Goal: Task Accomplishment & Management: Manage account settings

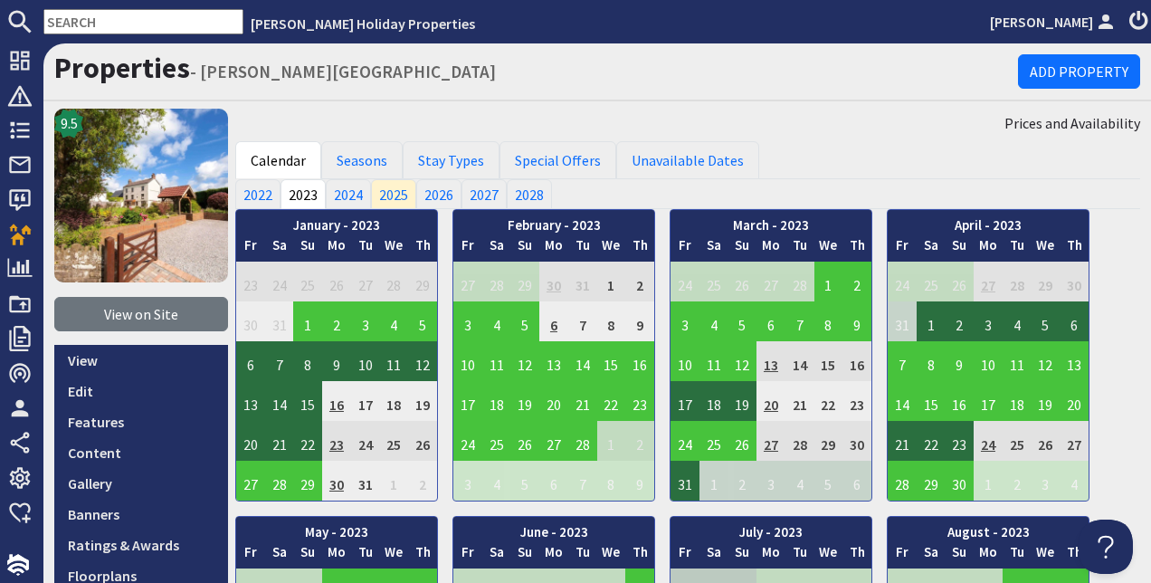
click at [156, 20] on input "text" at bounding box center [143, 21] width 200 height 25
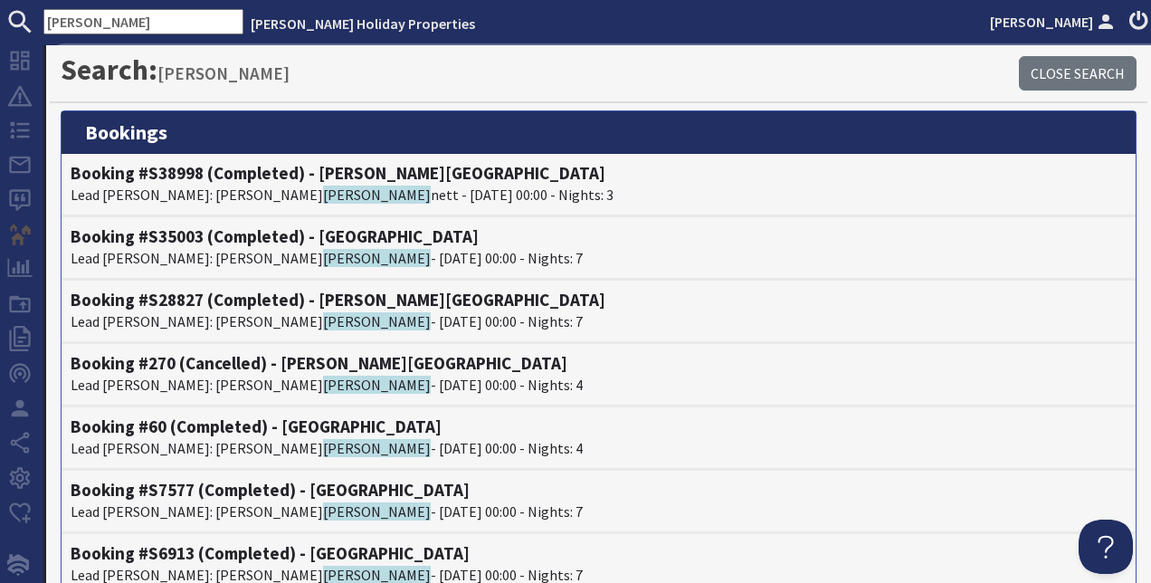
drag, startPoint x: 81, startPoint y: 22, endPoint x: 31, endPoint y: 20, distance: 50.7
click at [31, 20] on form "[PERSON_NAME]" at bounding box center [121, 21] width 243 height 25
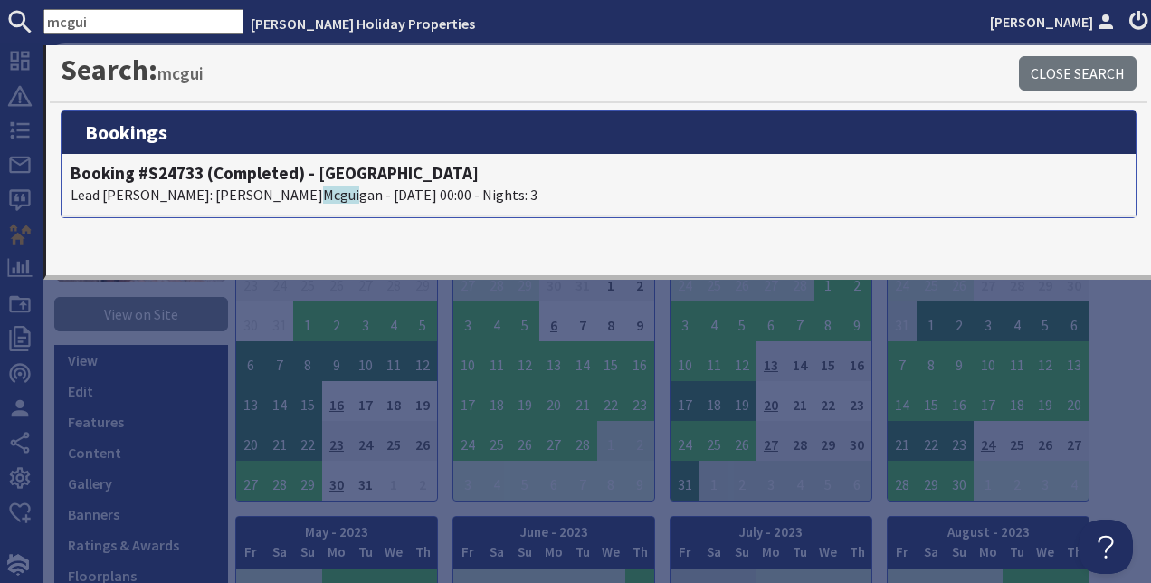
drag, startPoint x: 98, startPoint y: 24, endPoint x: 76, endPoint y: 28, distance: 22.2
click at [76, 28] on input "mcgui" at bounding box center [143, 21] width 200 height 25
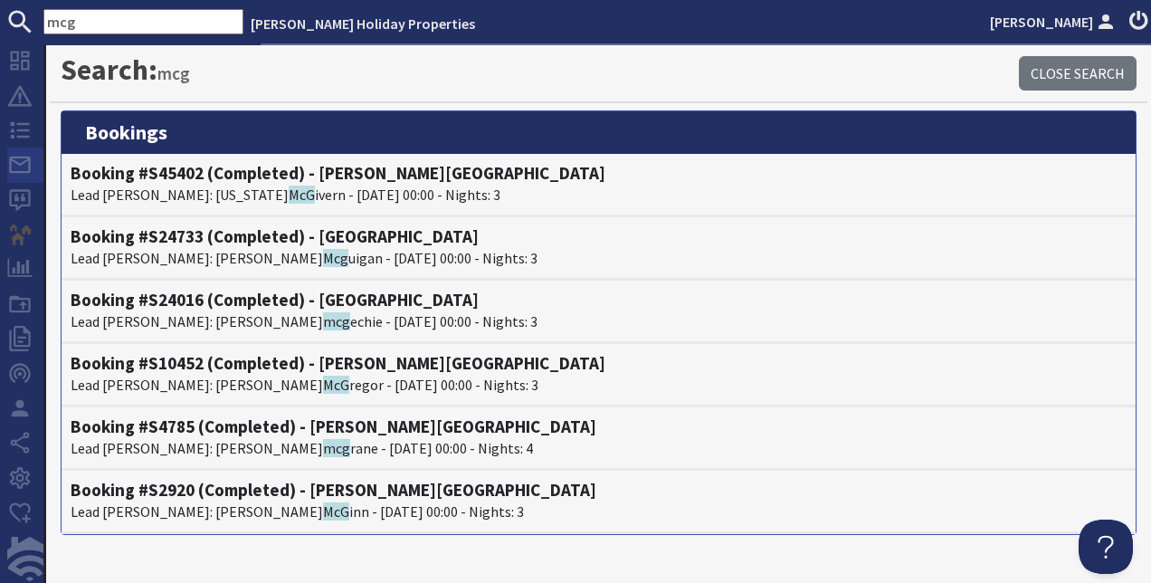
type input "mcg"
click at [23, 174] on icon at bounding box center [19, 164] width 25 height 25
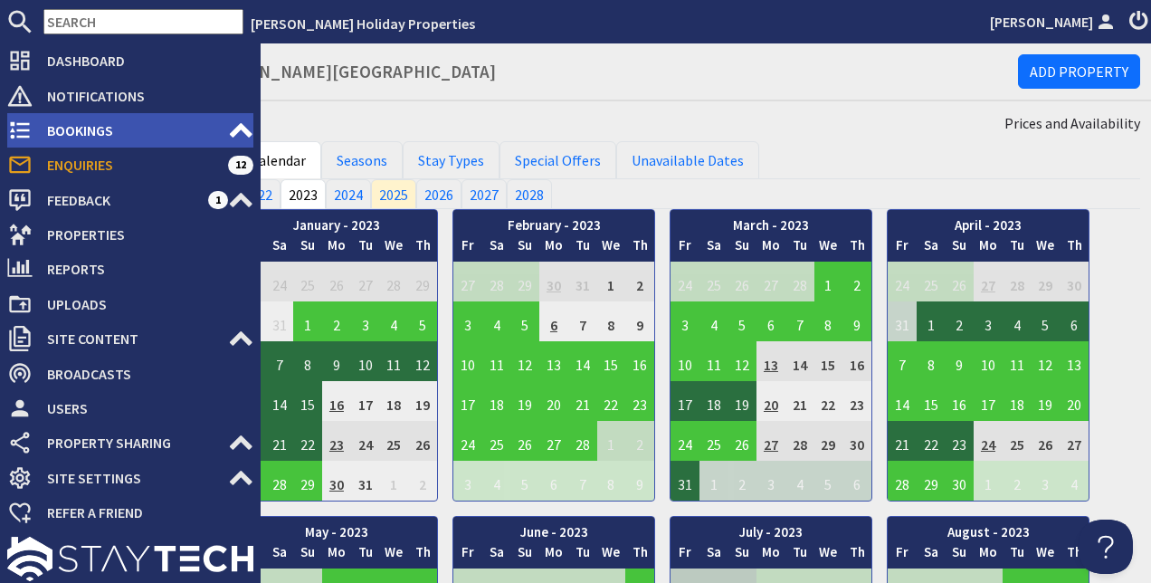
click at [72, 130] on span "Bookings" at bounding box center [130, 130] width 195 height 29
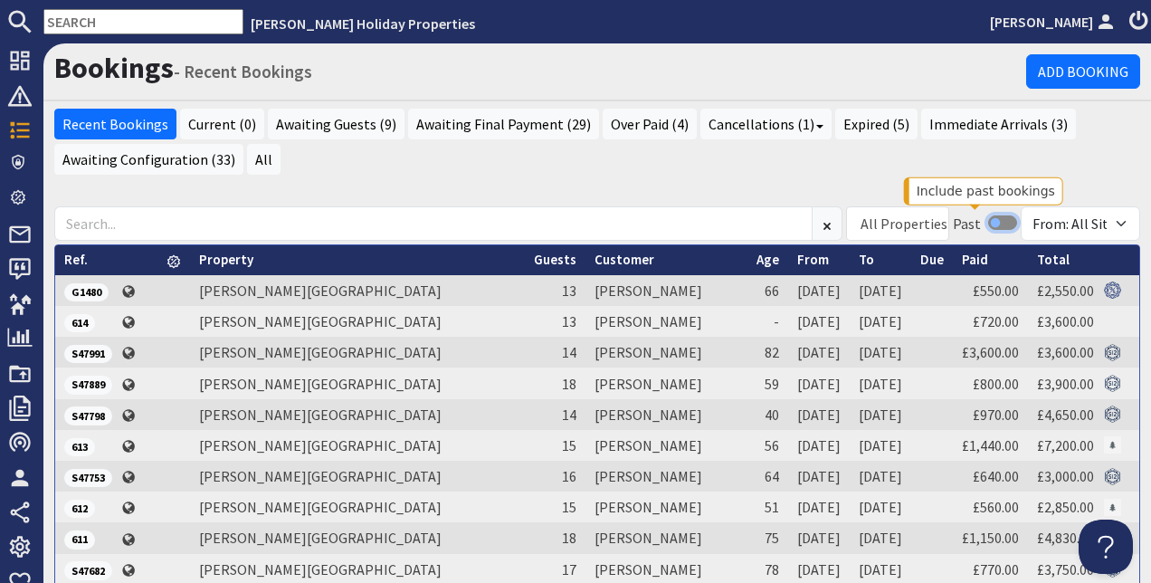
click at [988, 219] on input "checkbox" at bounding box center [1002, 222] width 29 height 14
checkbox input "true"
click at [797, 259] on link "From" at bounding box center [813, 259] width 32 height 17
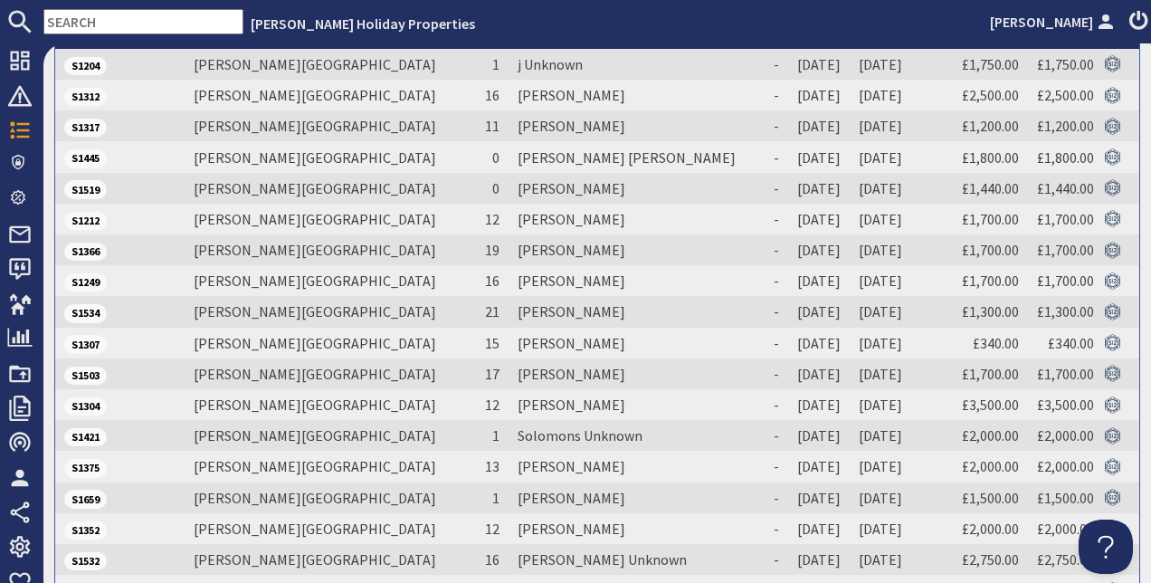
scroll to position [437, 0]
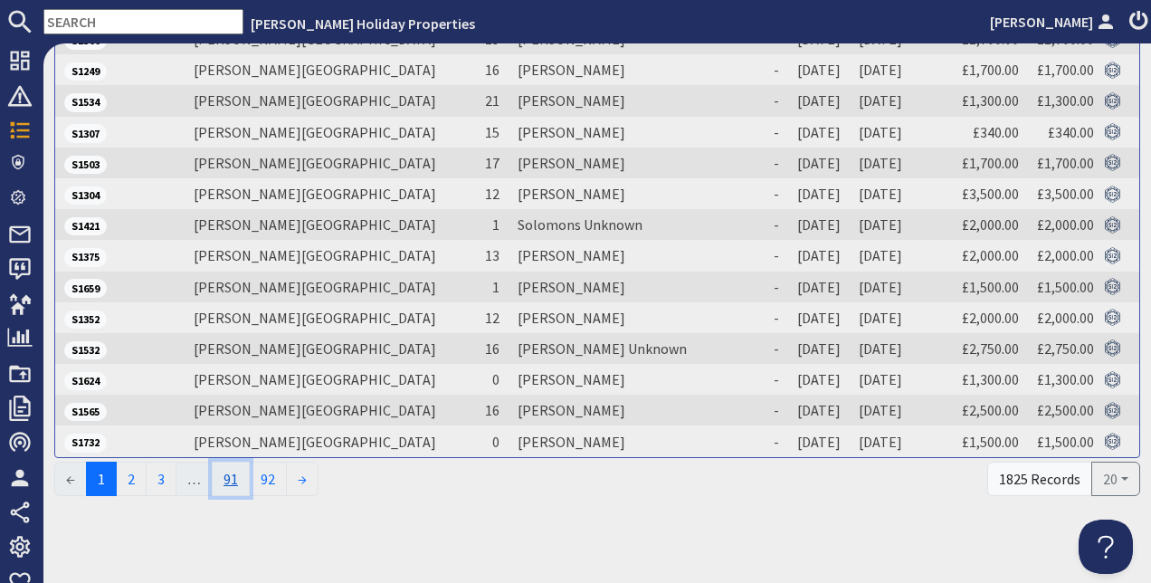
click at [237, 474] on link "91" at bounding box center [231, 479] width 38 height 34
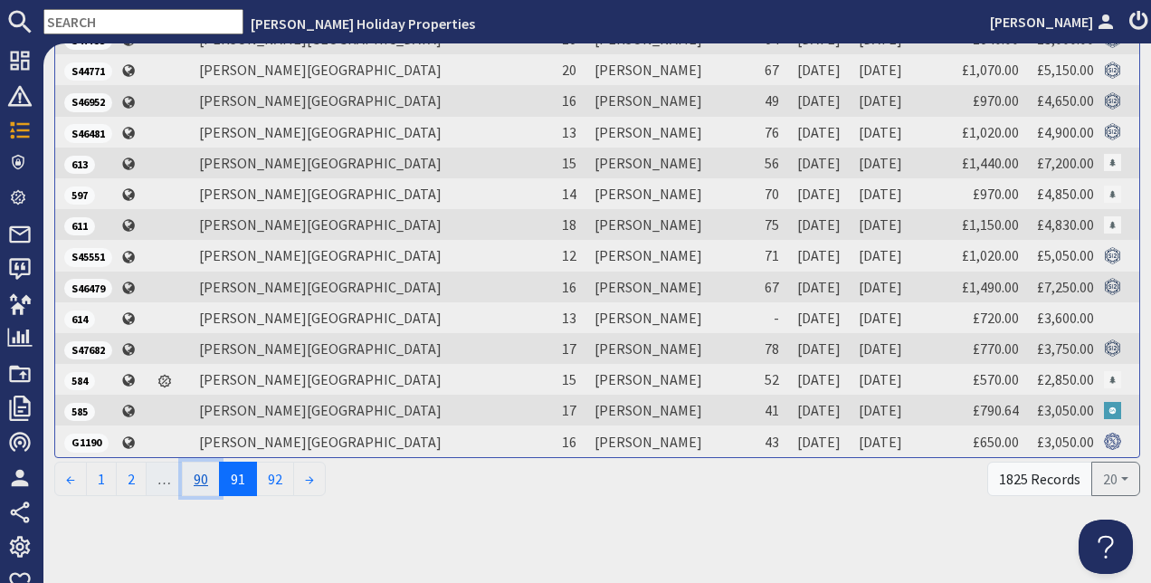
click at [204, 475] on link "90" at bounding box center [201, 479] width 38 height 34
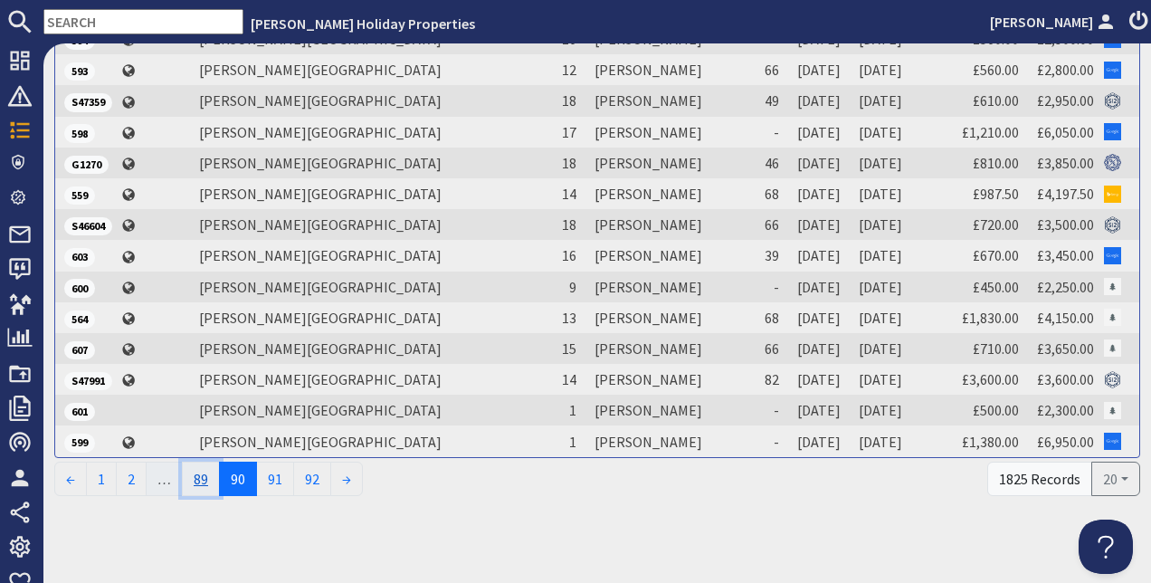
click at [203, 469] on link "89" at bounding box center [201, 479] width 38 height 34
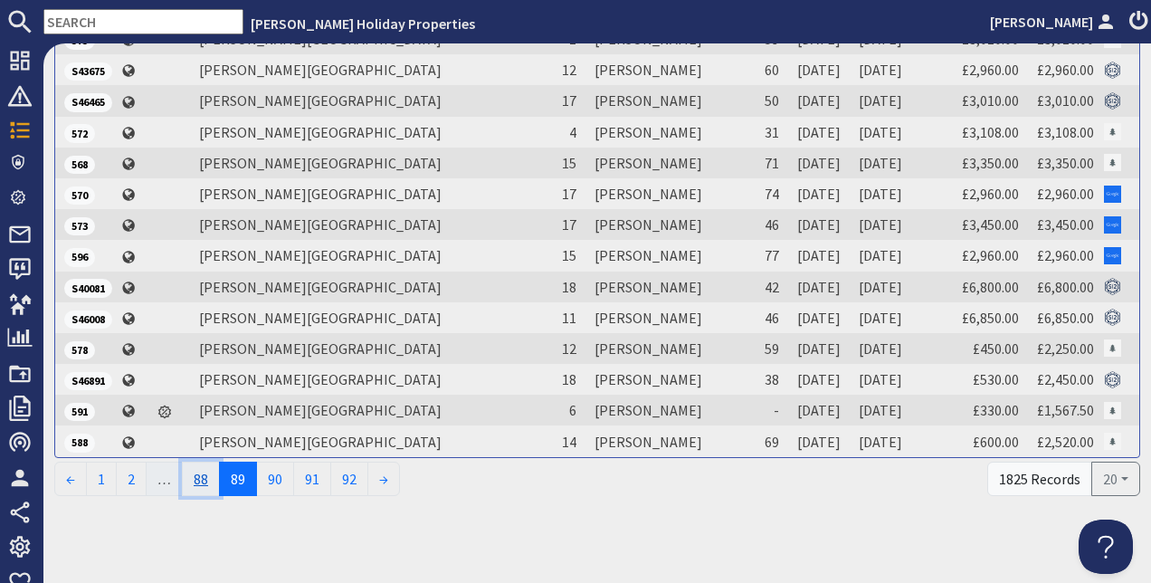
click at [202, 469] on link "88" at bounding box center [201, 479] width 38 height 34
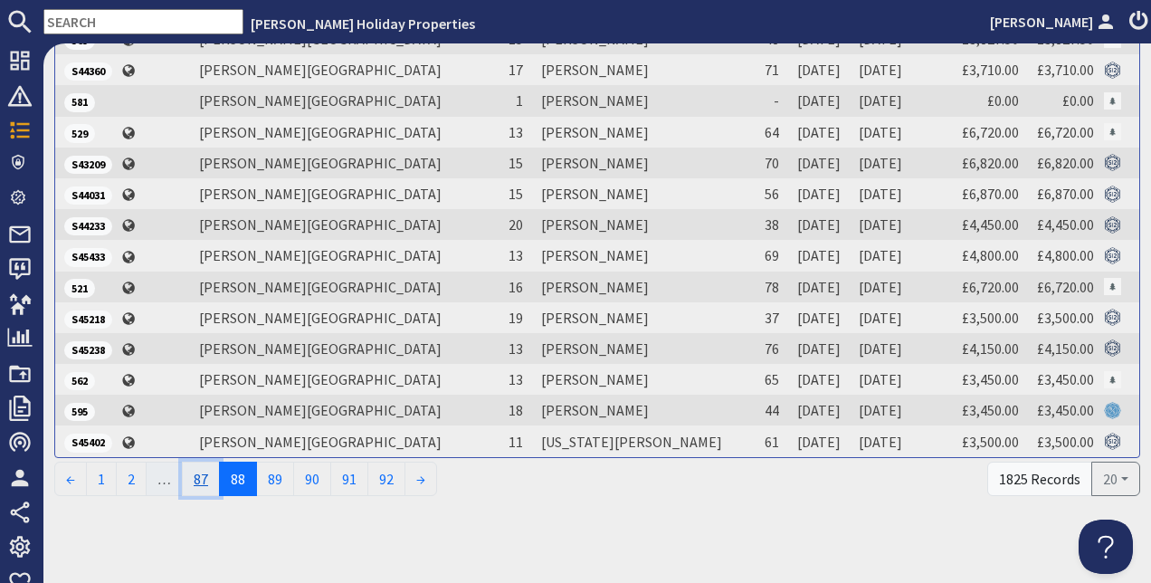
click at [201, 470] on link "87" at bounding box center [201, 479] width 38 height 34
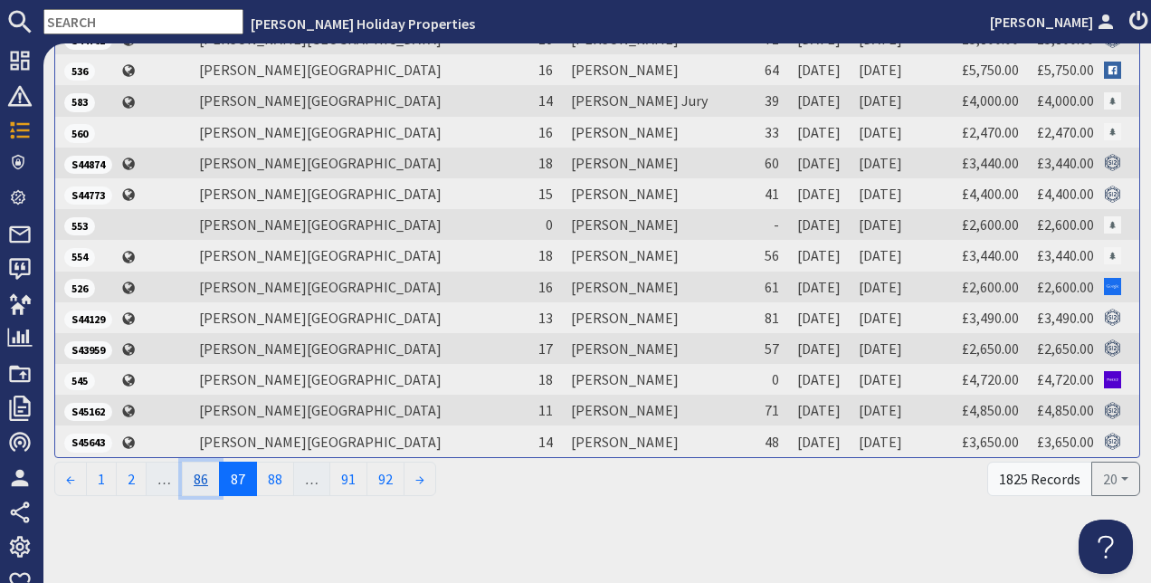
click at [203, 479] on link "86" at bounding box center [201, 479] width 38 height 34
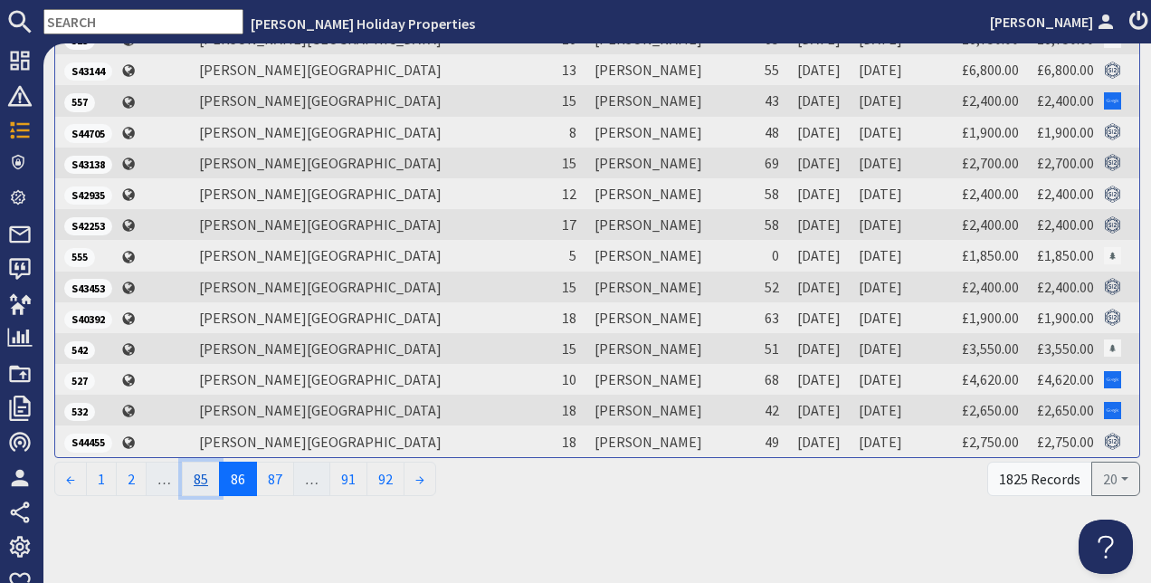
click at [210, 474] on link "85" at bounding box center [201, 479] width 38 height 34
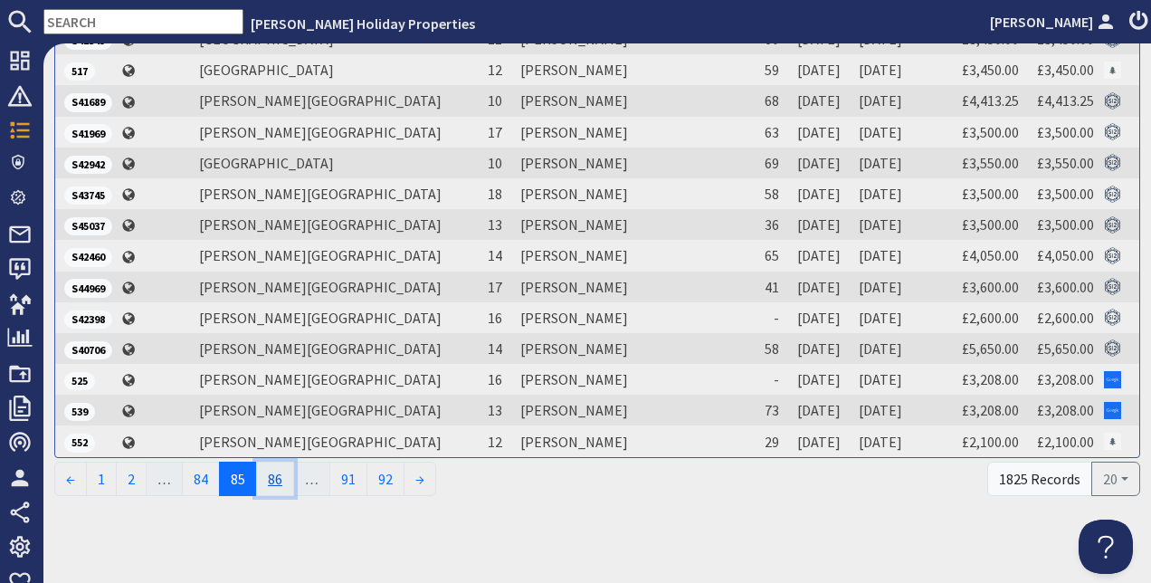
click at [276, 476] on link "86" at bounding box center [275, 479] width 38 height 34
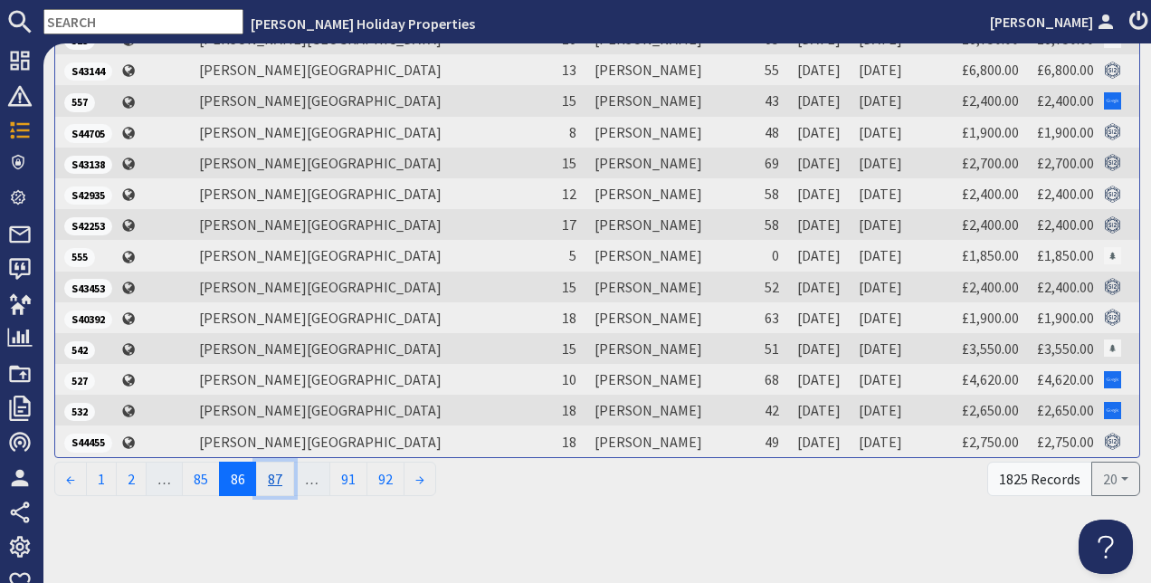
click at [273, 476] on link "87" at bounding box center [275, 479] width 38 height 34
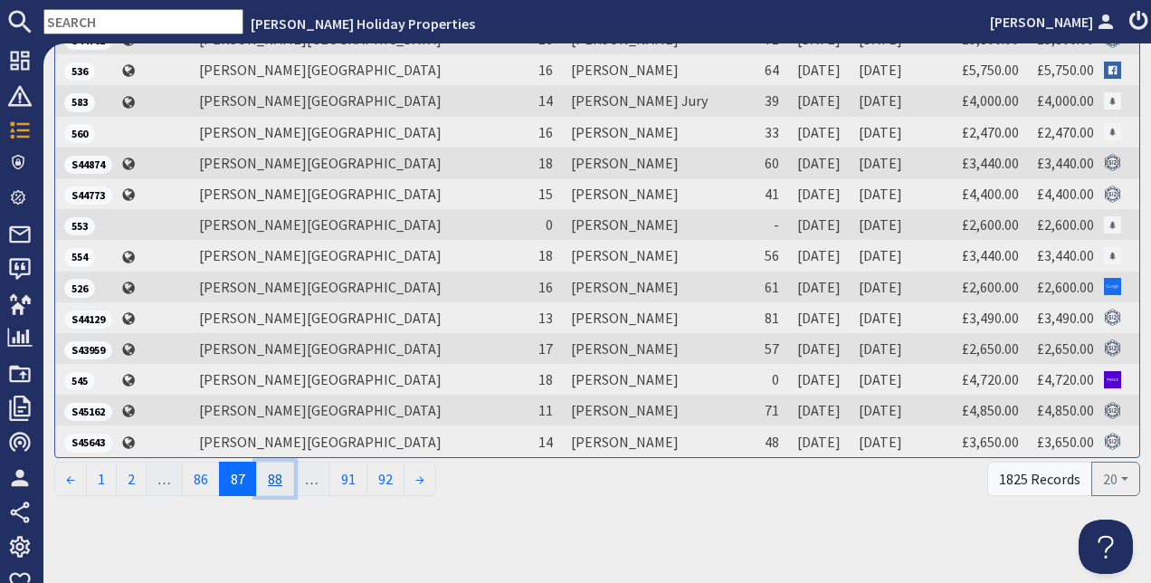
click at [286, 482] on link "88" at bounding box center [275, 479] width 38 height 34
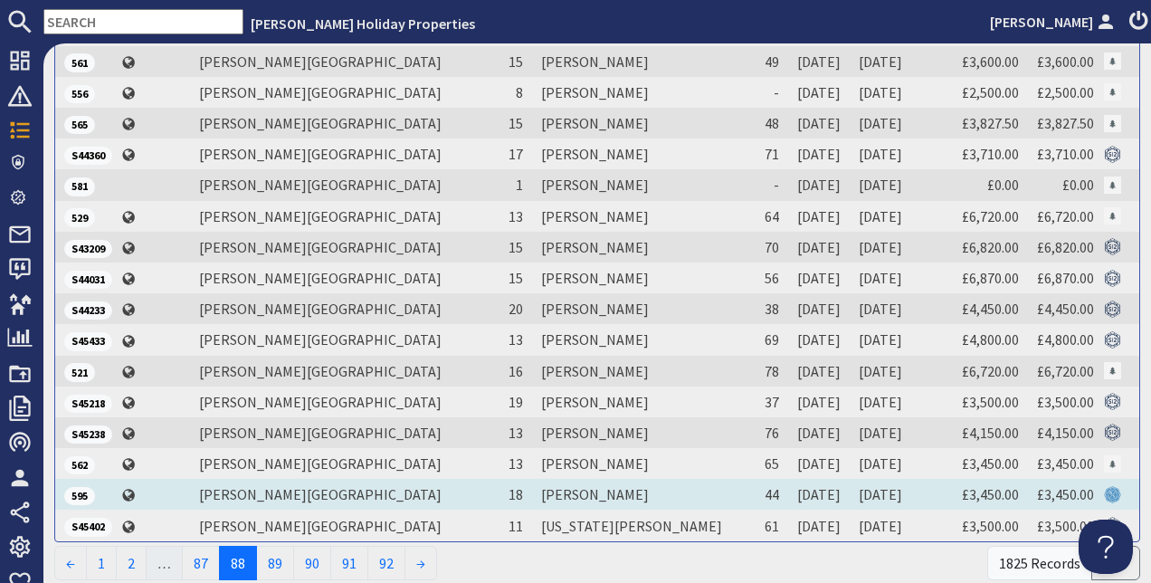
scroll to position [256, 0]
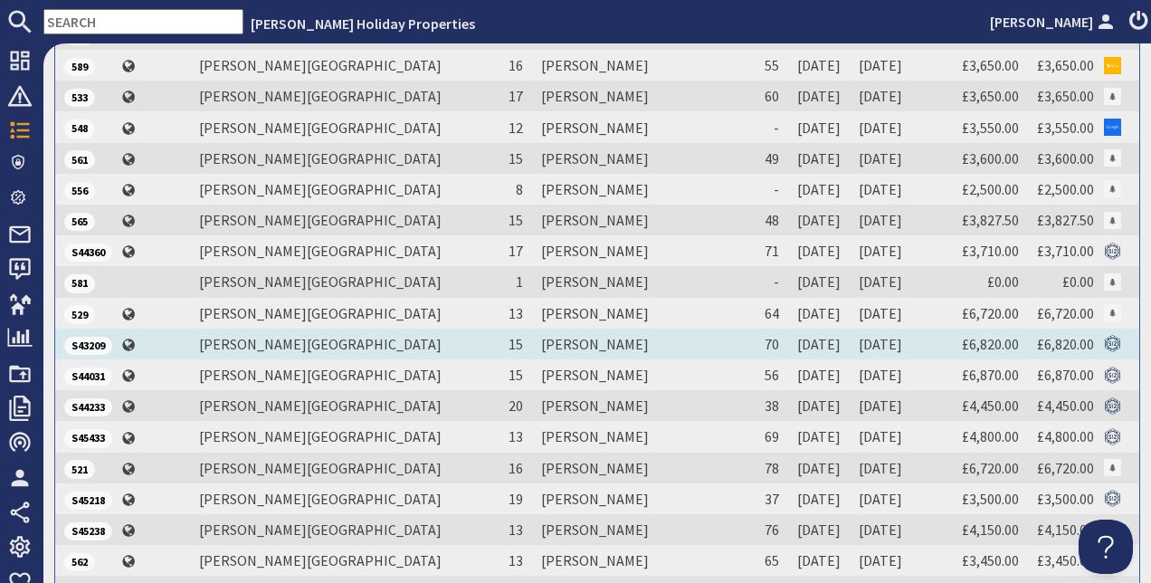
click at [532, 340] on td "[PERSON_NAME]" at bounding box center [639, 344] width 215 height 31
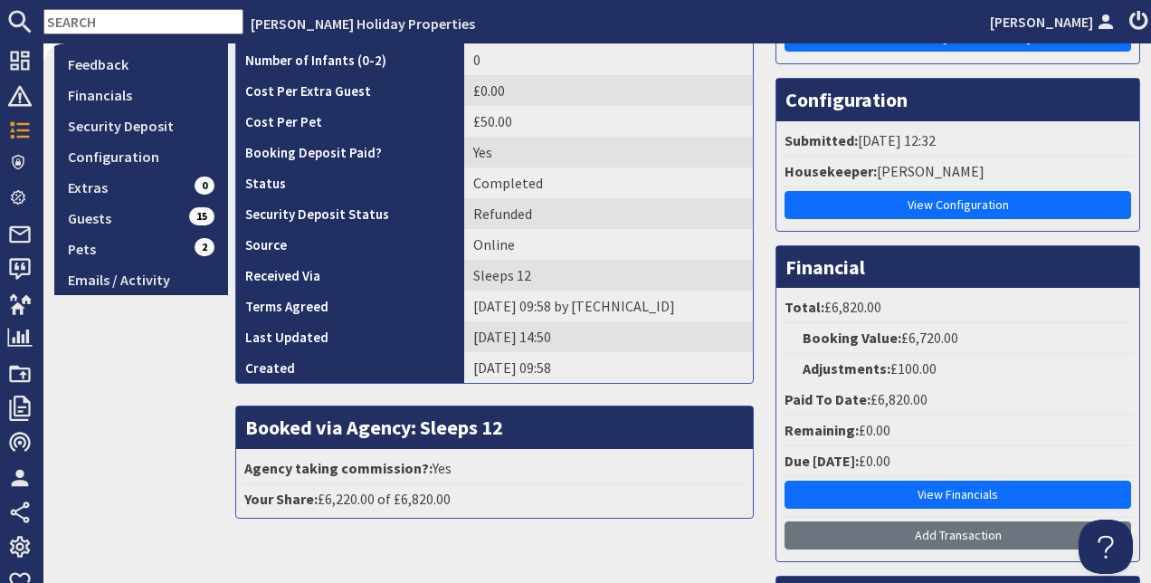
scroll to position [362, 0]
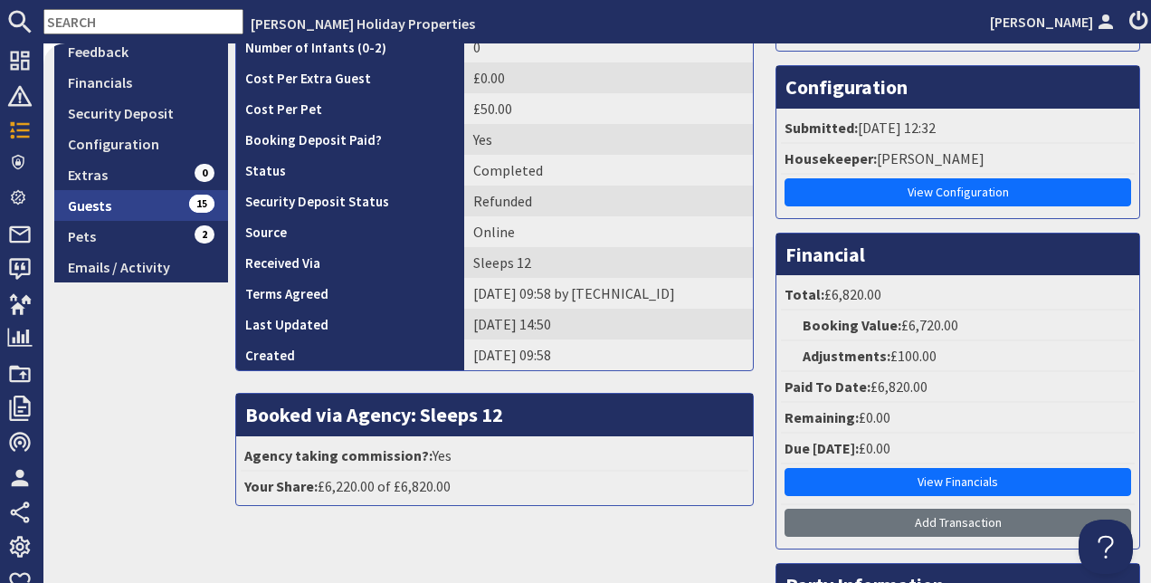
click at [121, 210] on link "Guests 15" at bounding box center [141, 205] width 174 height 31
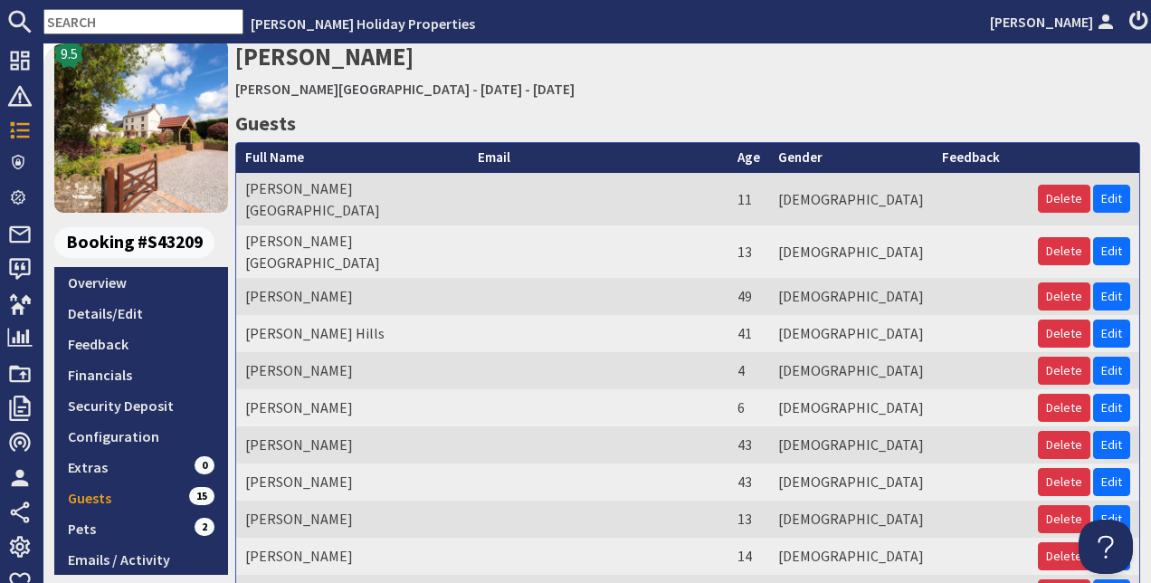
scroll to position [62, 0]
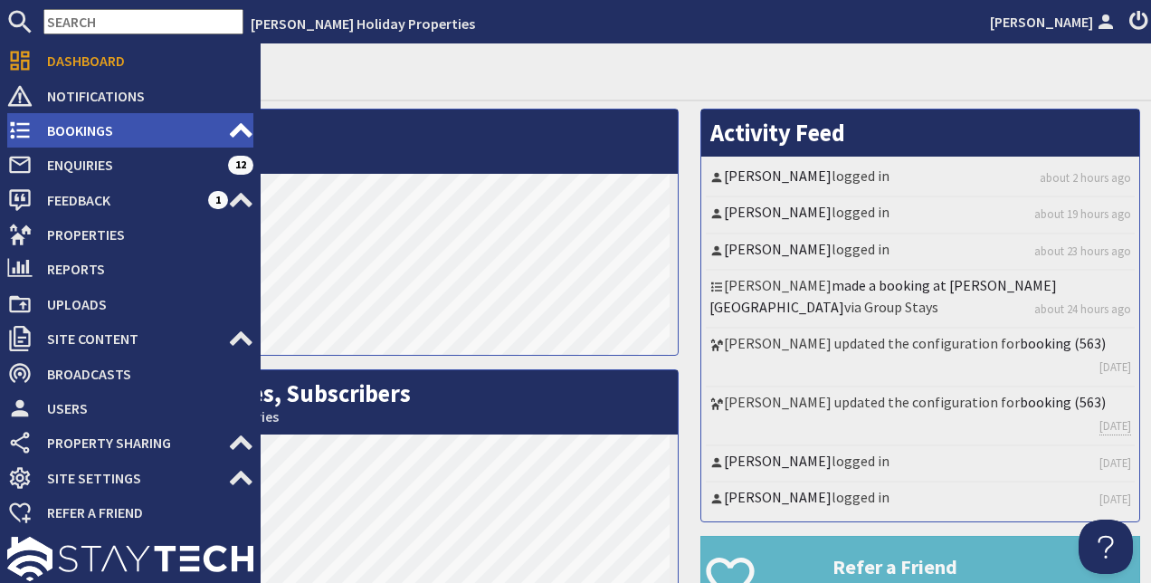
click at [49, 138] on span "Bookings" at bounding box center [130, 130] width 195 height 29
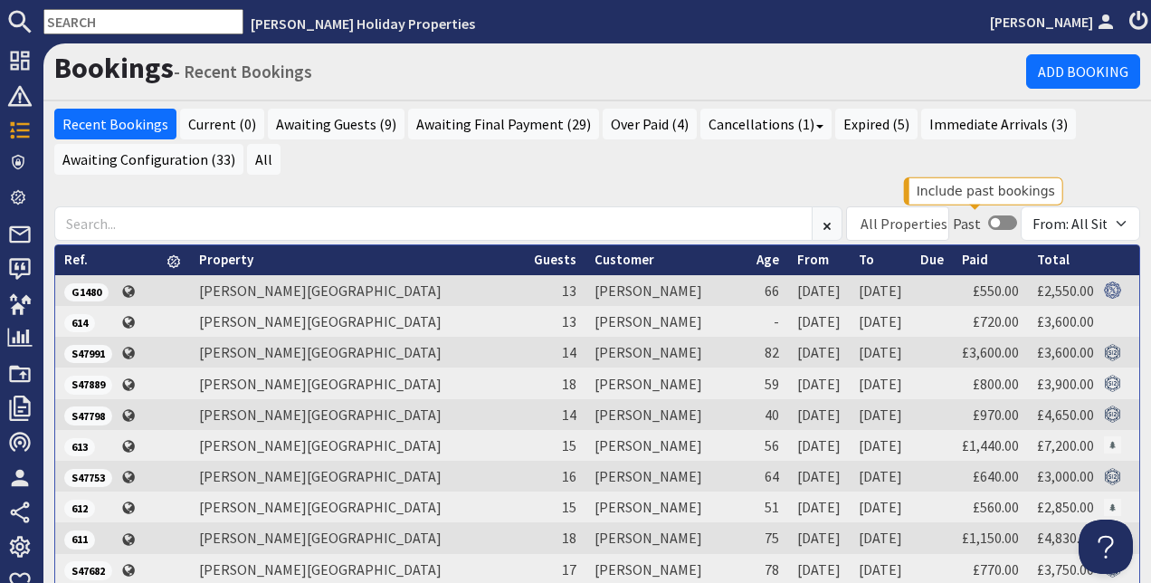
click at [981, 228] on div at bounding box center [999, 223] width 36 height 22
click at [992, 222] on input "checkbox" at bounding box center [1002, 222] width 29 height 14
checkbox input "true"
click at [797, 264] on link "From" at bounding box center [813, 259] width 32 height 17
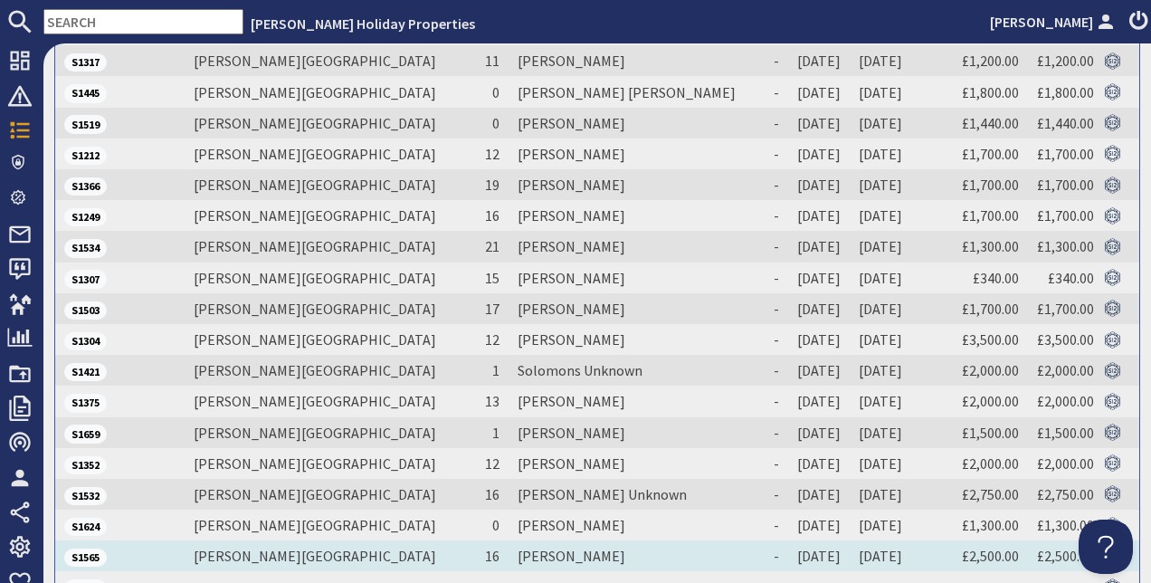
scroll to position [437, 0]
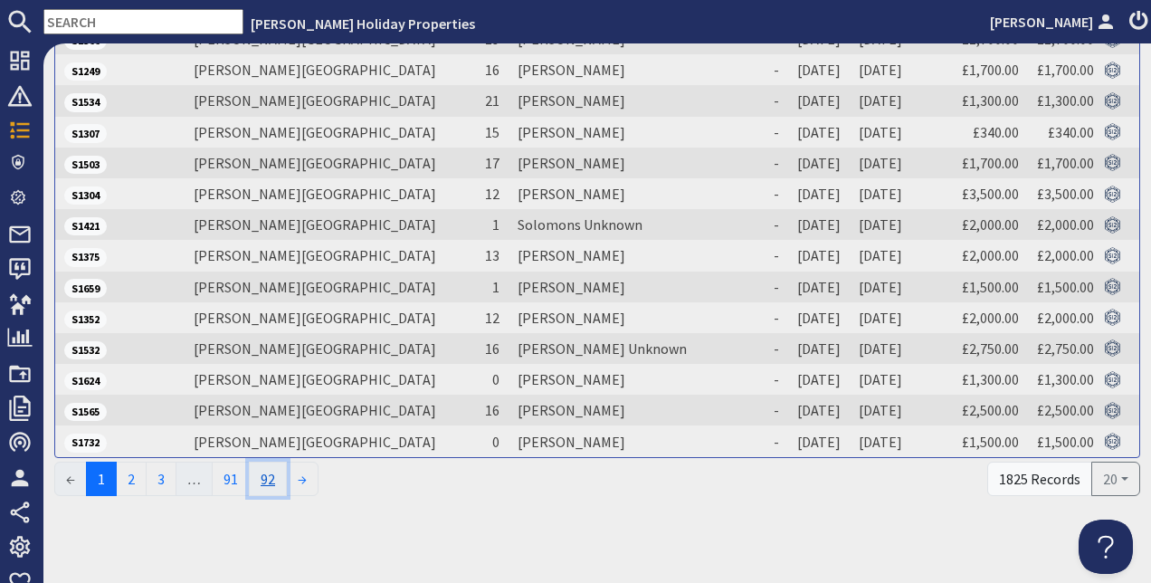
click at [277, 467] on link "92" at bounding box center [268, 479] width 38 height 34
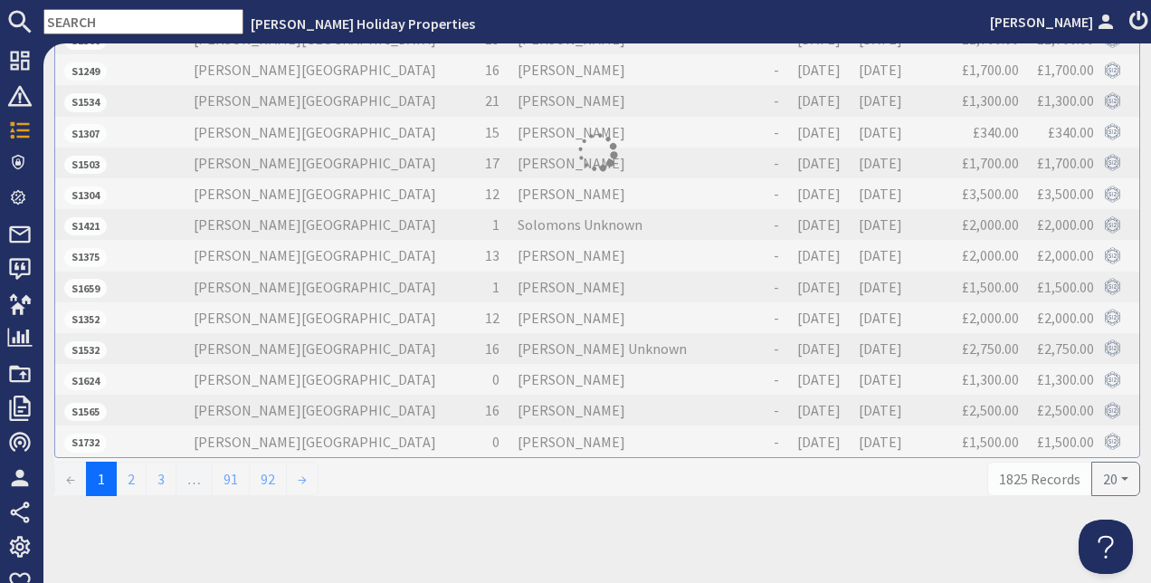
scroll to position [0, 0]
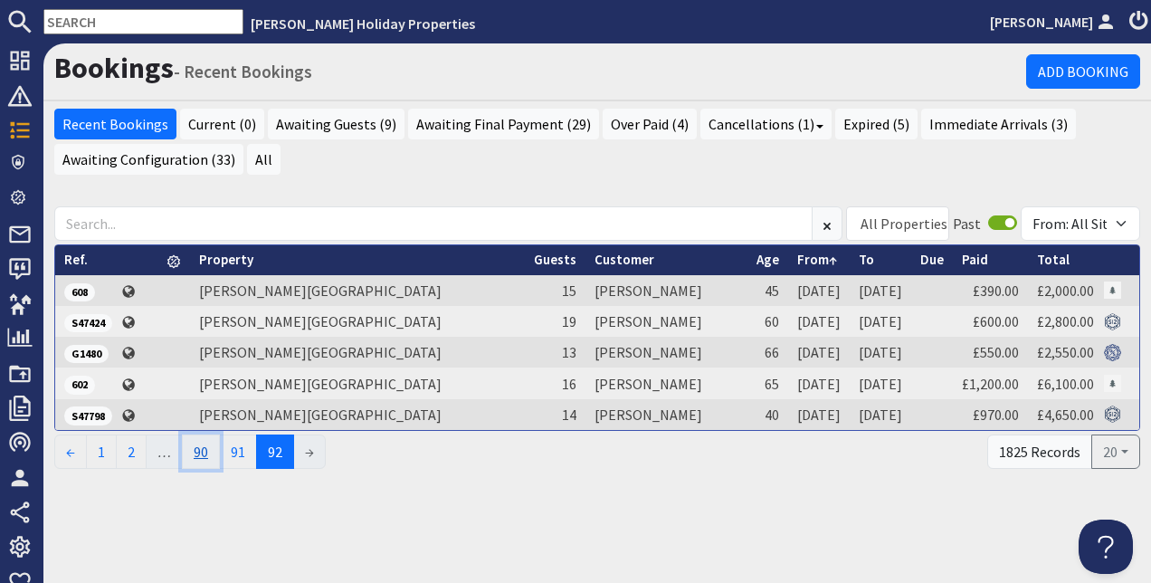
click at [203, 454] on link "90" at bounding box center [201, 451] width 38 height 34
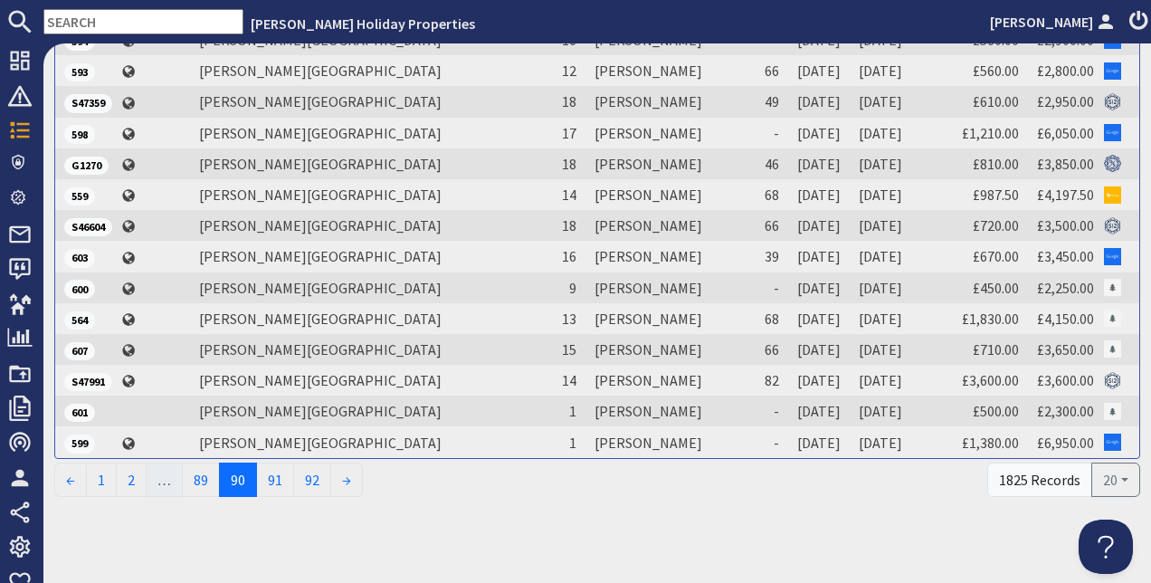
scroll to position [437, 0]
click at [201, 462] on link "89" at bounding box center [201, 479] width 38 height 34
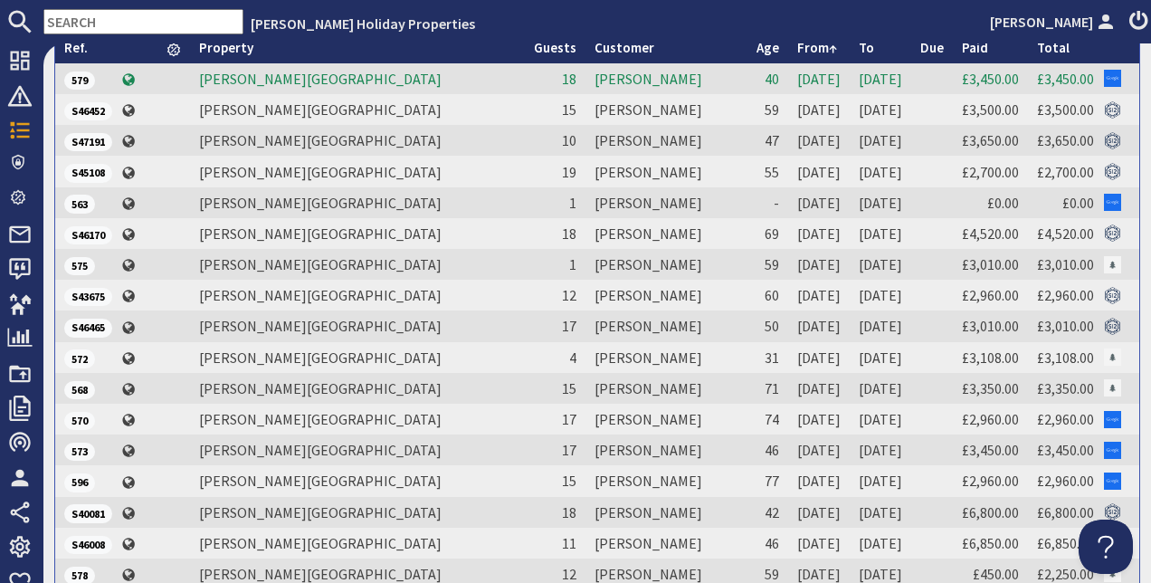
scroll to position [362, 0]
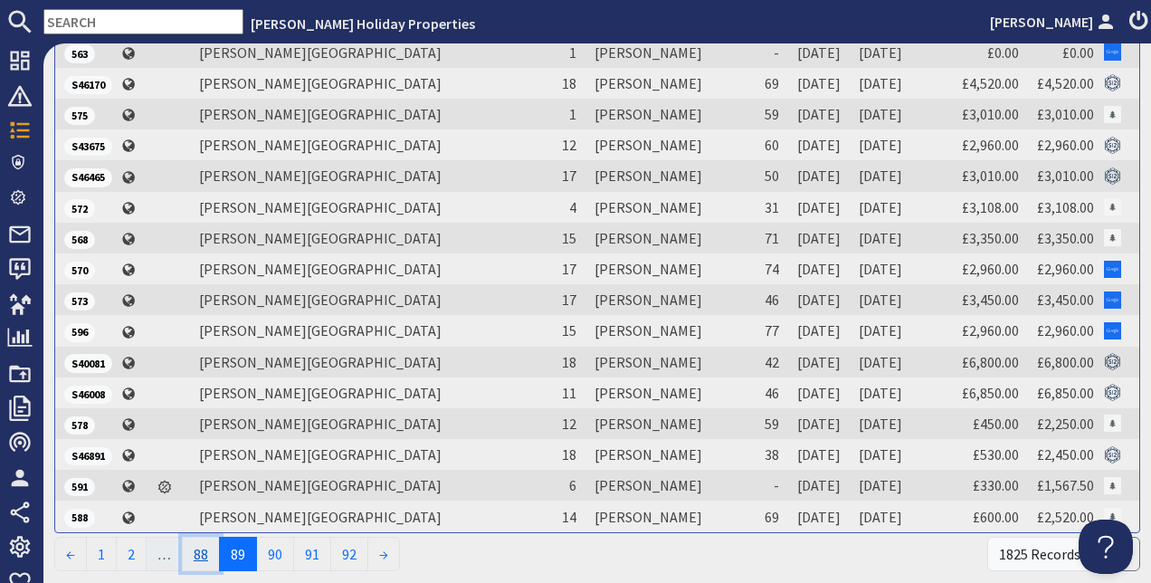
click at [213, 545] on link "88" at bounding box center [201, 554] width 38 height 34
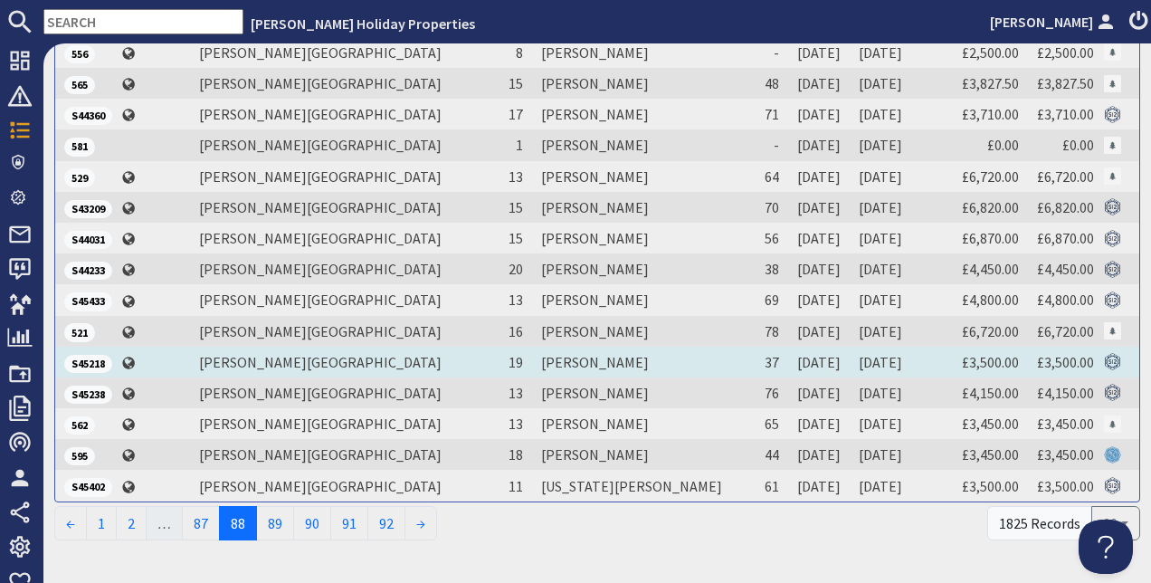
scroll to position [437, 0]
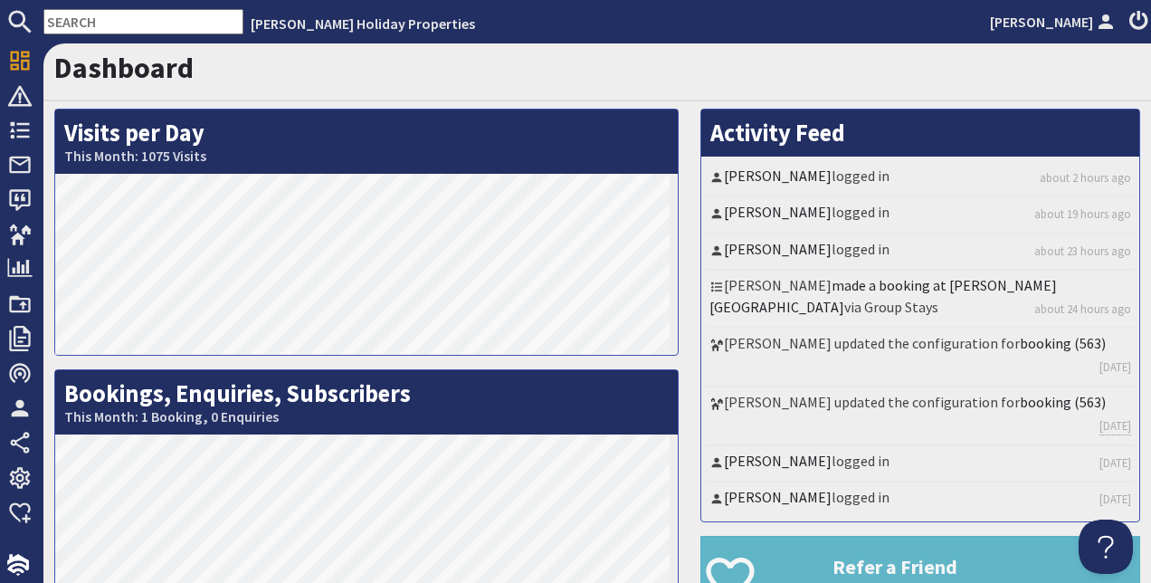
click at [101, 14] on input "text" at bounding box center [143, 21] width 200 height 25
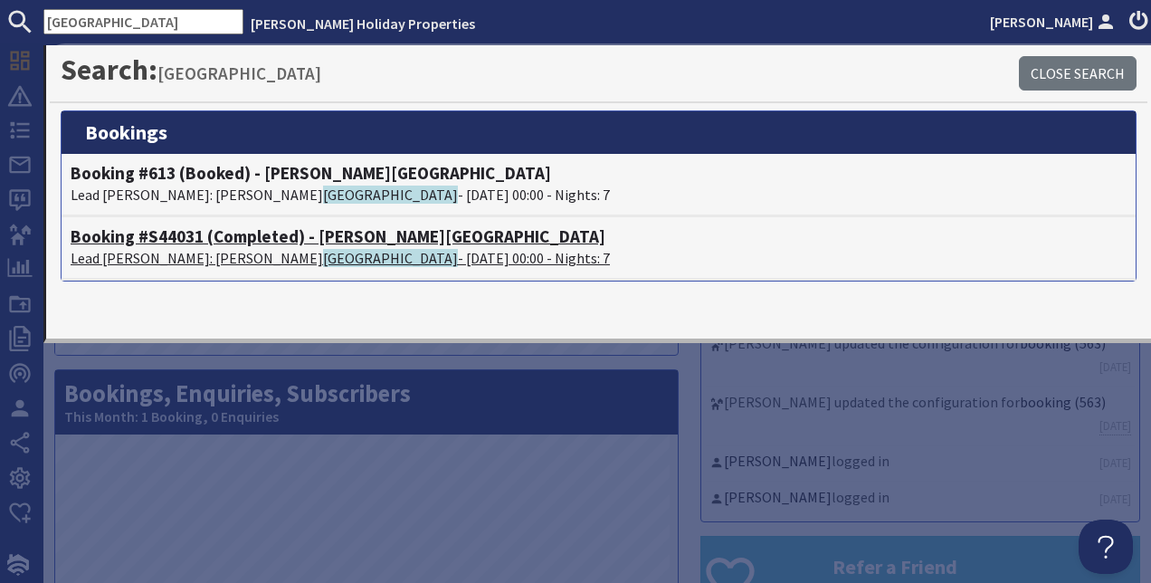
type input "[GEOGRAPHIC_DATA]"
click at [243, 253] on p "Lead Booker: neil cheshire - 08/08/2025 00:00 - Nights: 7" at bounding box center [599, 258] width 1056 height 22
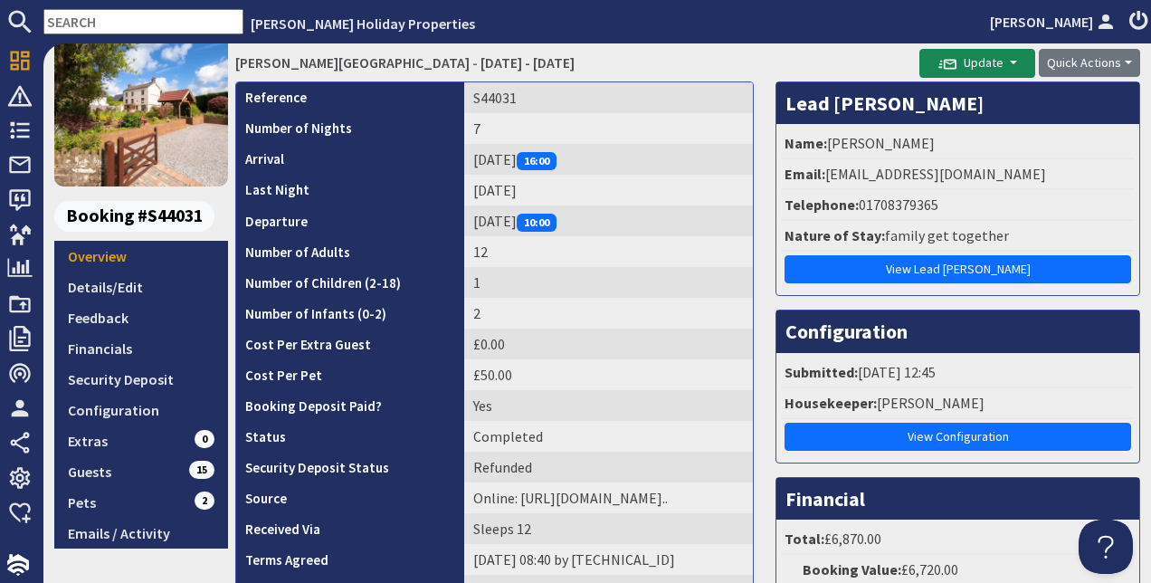
scroll to position [272, 0]
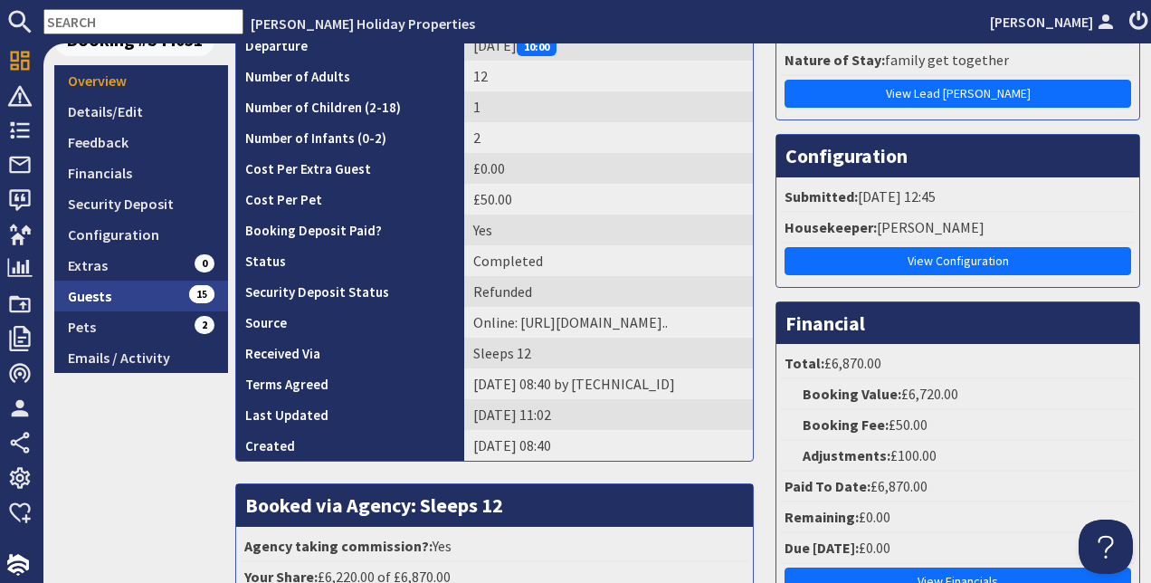
click at [114, 294] on link "Guests 15" at bounding box center [141, 296] width 174 height 31
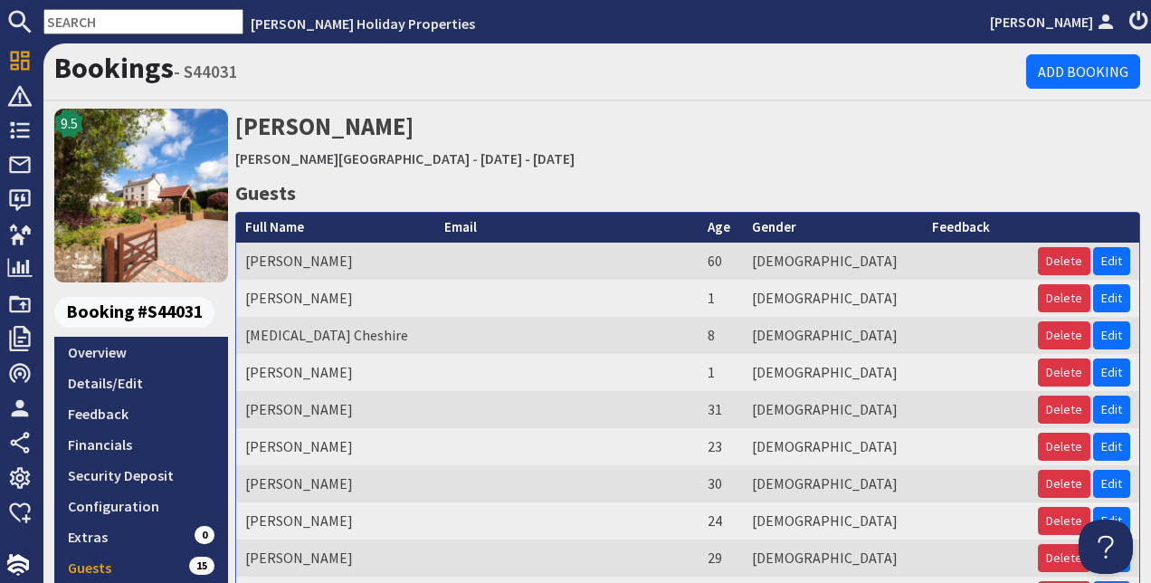
click at [166, 33] on input "text" at bounding box center [143, 21] width 200 height 25
click at [161, 24] on input "text" at bounding box center [143, 21] width 200 height 25
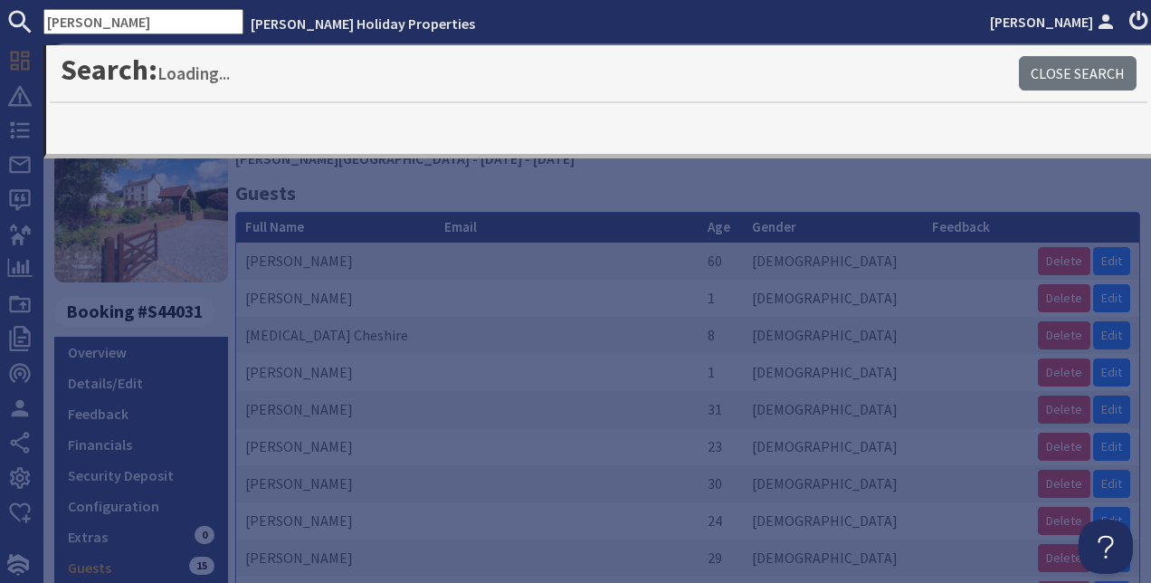
type input "towler"
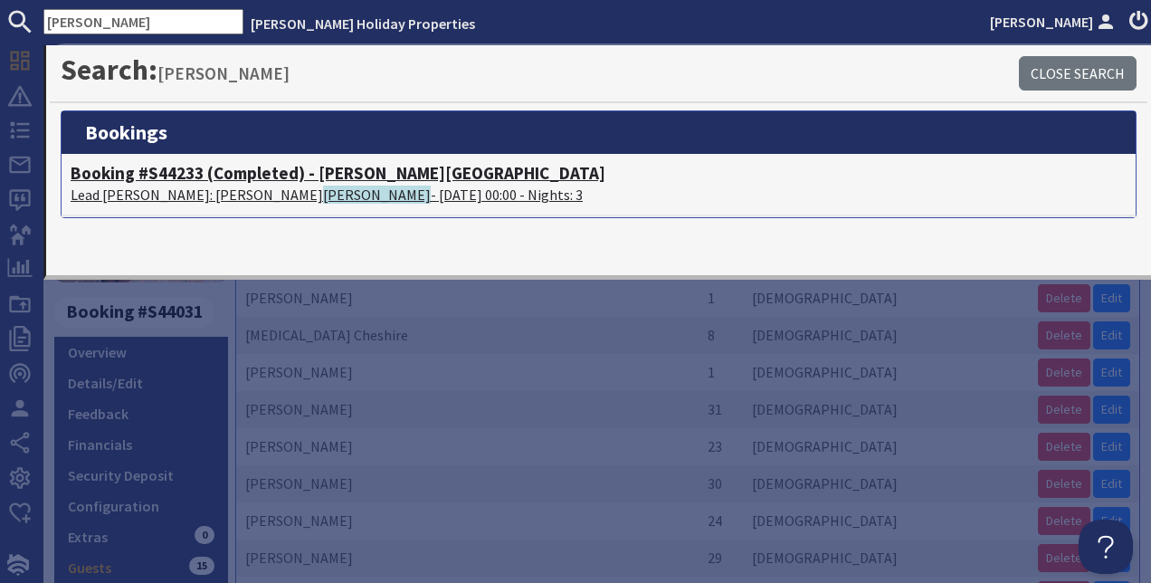
click at [256, 196] on p "Lead Booker: Mandie Towler - 15/08/2025 00:00 - Nights: 3" at bounding box center [599, 195] width 1056 height 22
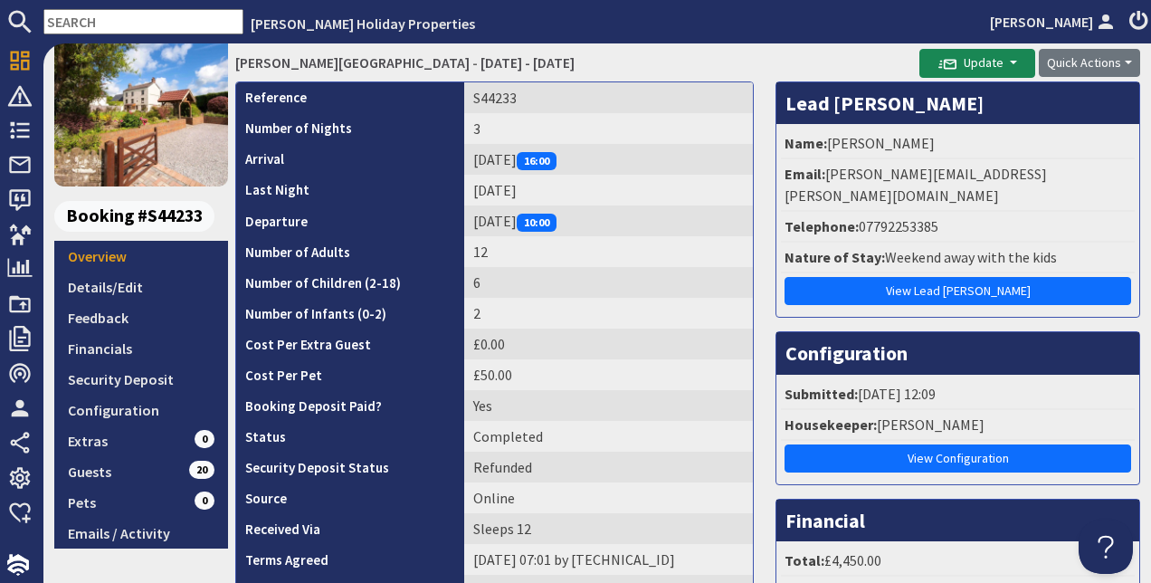
scroll to position [181, 0]
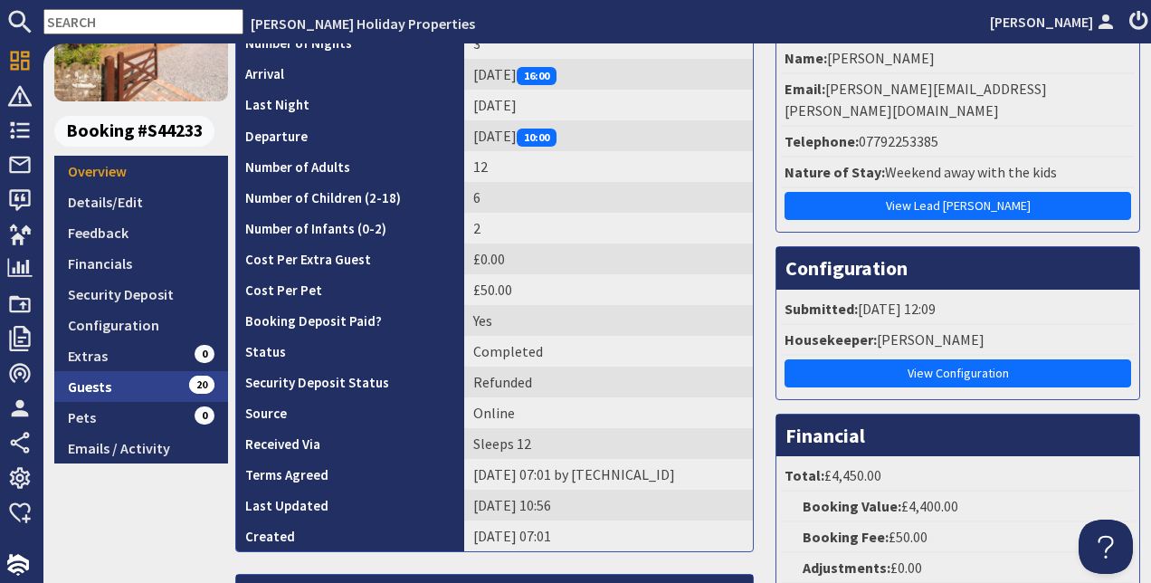
click at [100, 386] on link "Guests 20" at bounding box center [141, 386] width 174 height 31
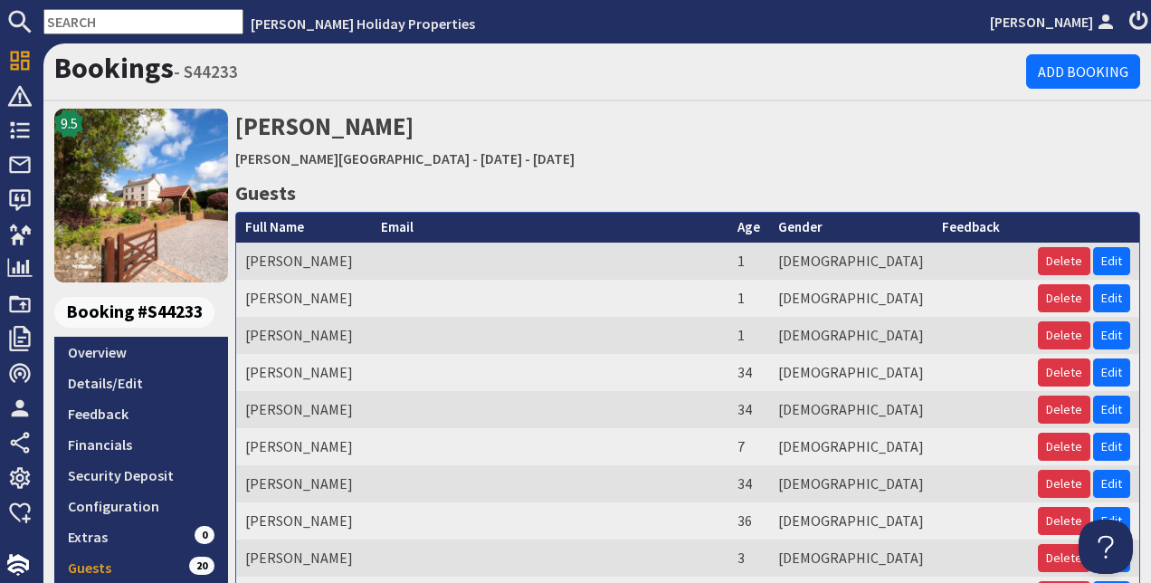
click at [155, 14] on input "text" at bounding box center [143, 21] width 200 height 25
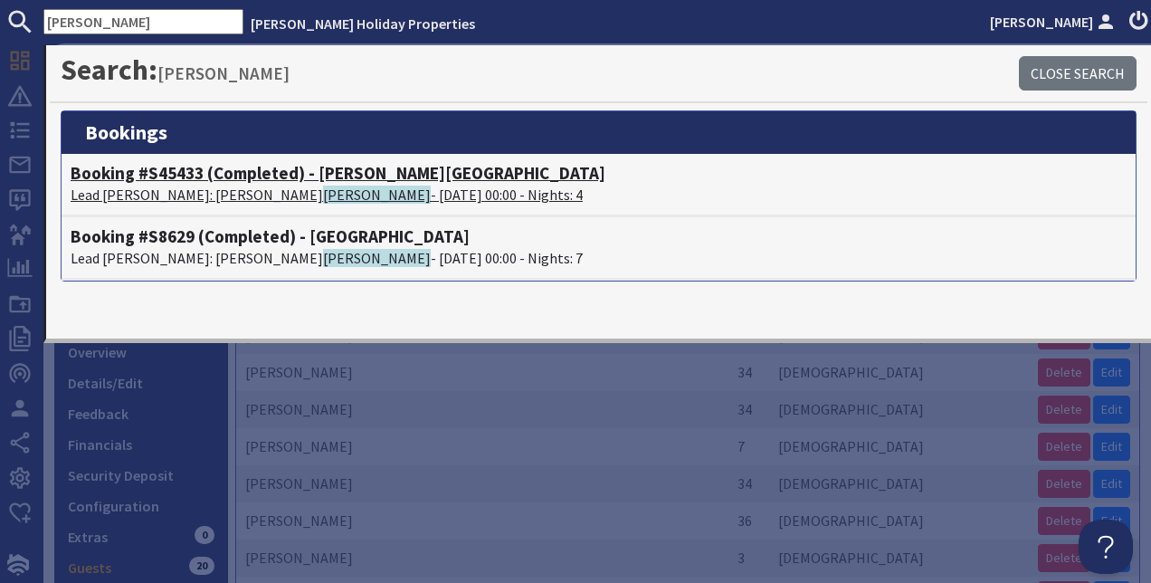
type input "griffin"
click at [264, 198] on p "Lead Booker: Linda Griffin - 18/08/2025 00:00 - Nights: 4" at bounding box center [599, 195] width 1056 height 22
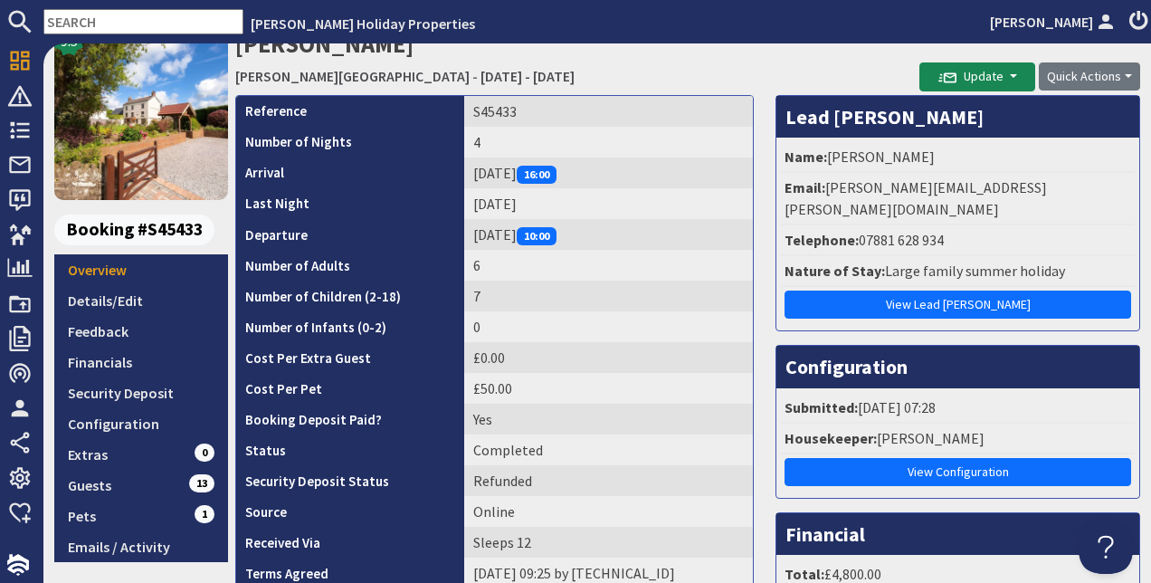
scroll to position [362, 0]
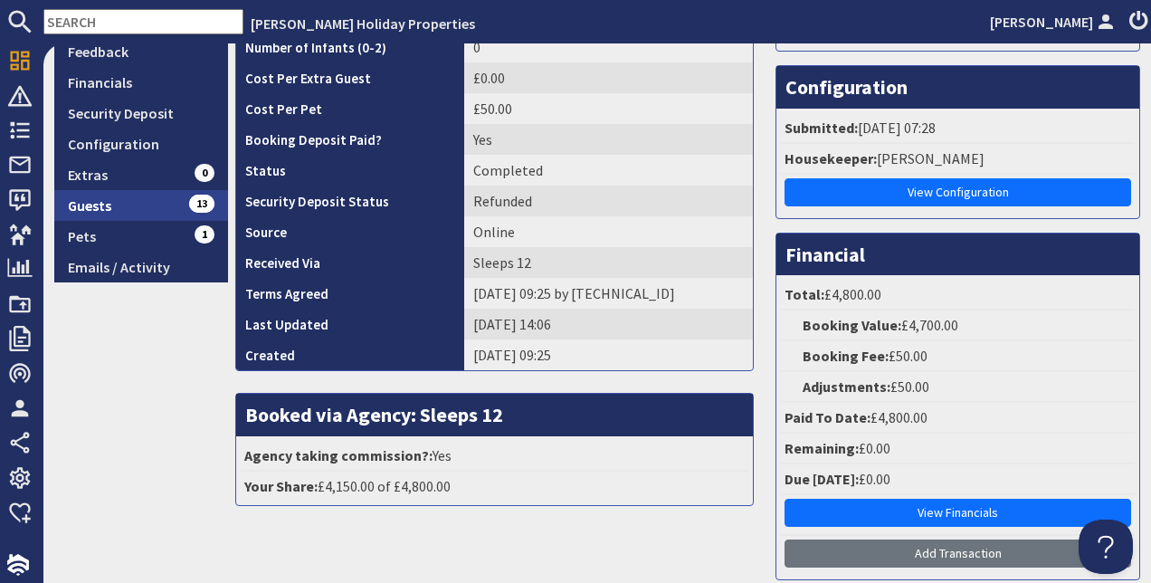
click at [112, 205] on link "Guests 13" at bounding box center [141, 205] width 174 height 31
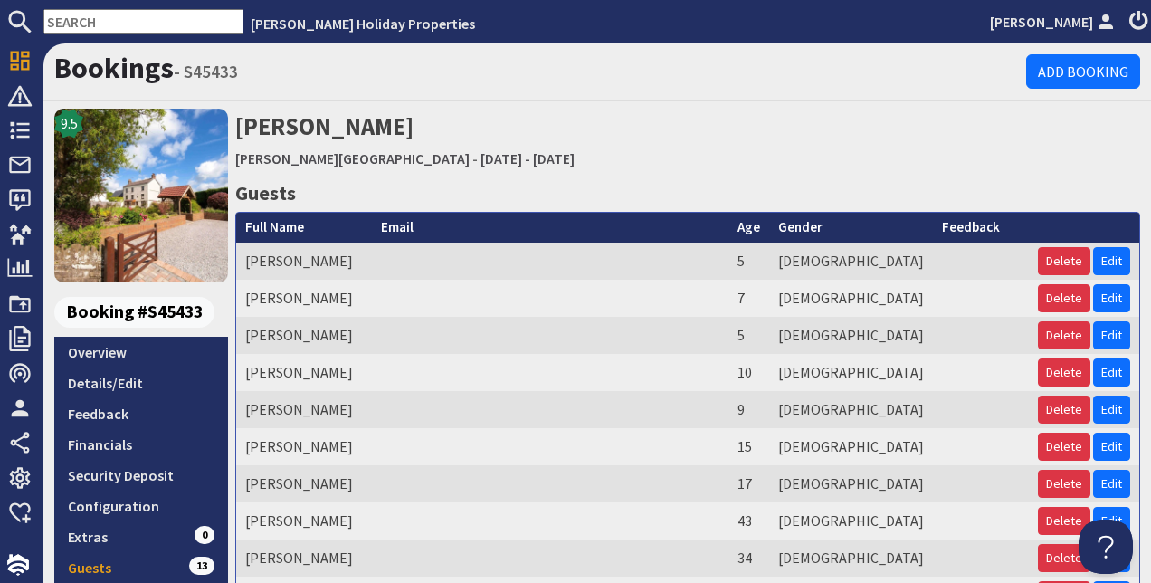
click at [124, 18] on input "text" at bounding box center [143, 21] width 200 height 25
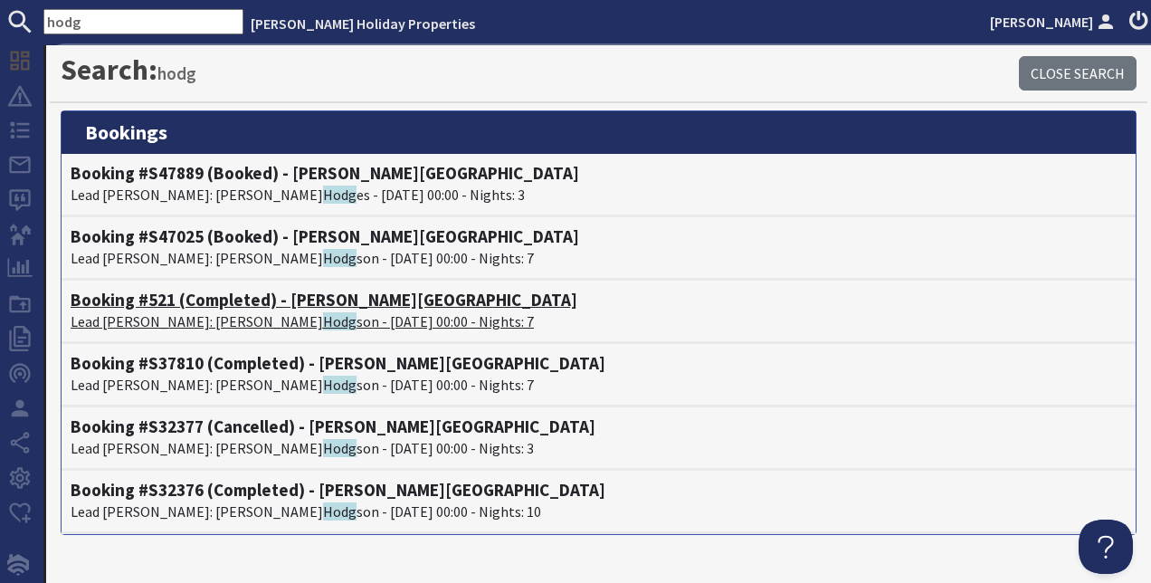
type input "hodg"
click at [288, 315] on p "Lead Booker: Elizabeth Hodg son - 22/08/2025 00:00 - Nights: 7" at bounding box center [599, 321] width 1056 height 22
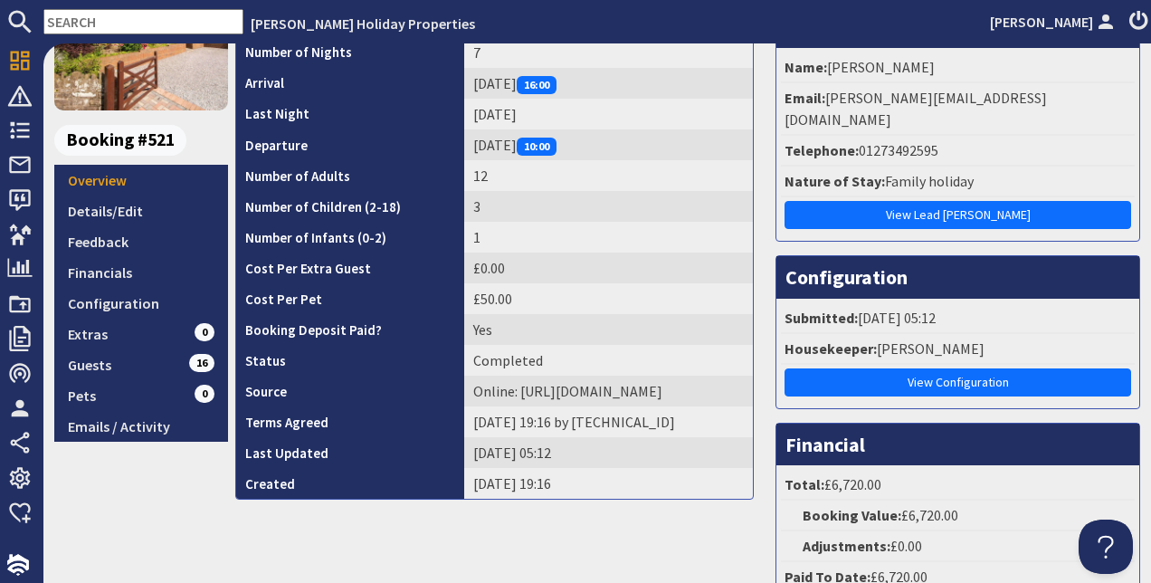
scroll to position [453, 0]
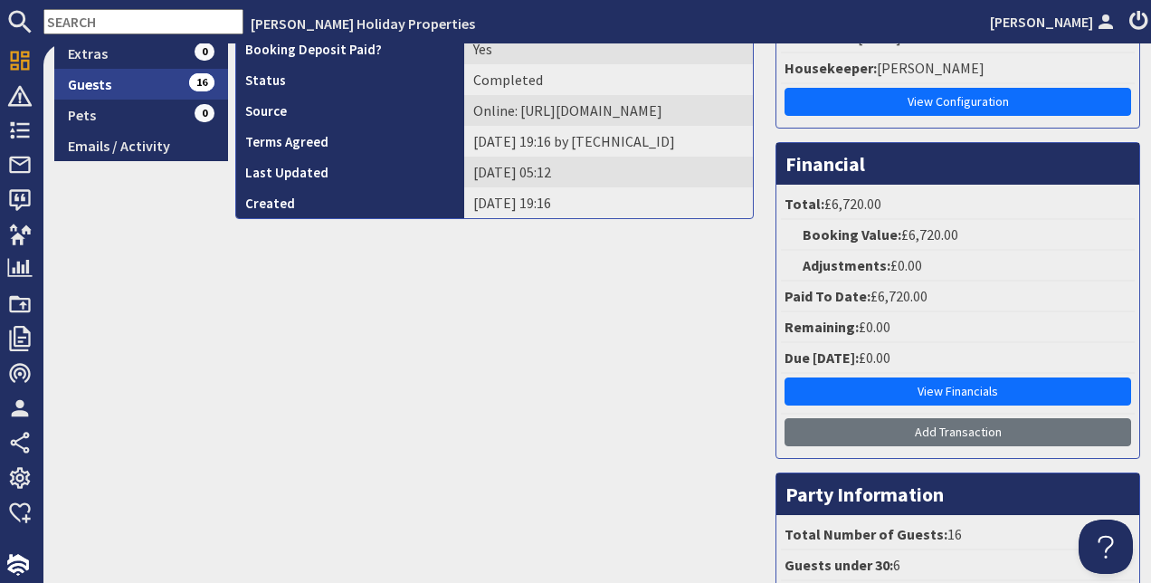
click at [115, 90] on link "Guests 16" at bounding box center [141, 84] width 174 height 31
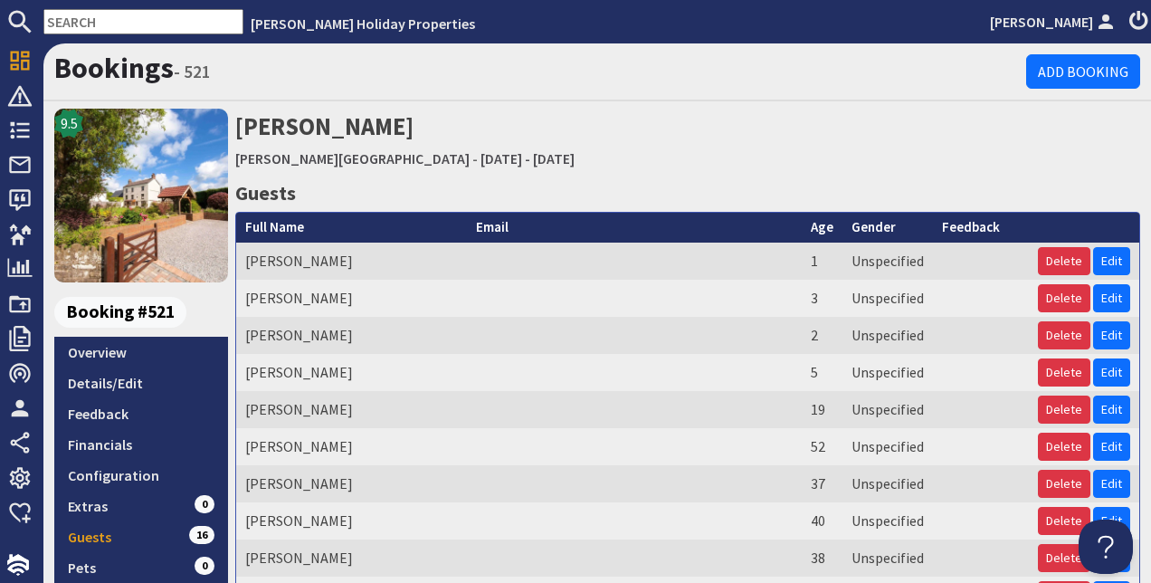
click at [82, 21] on input "text" at bounding box center [143, 21] width 200 height 25
type input "h"
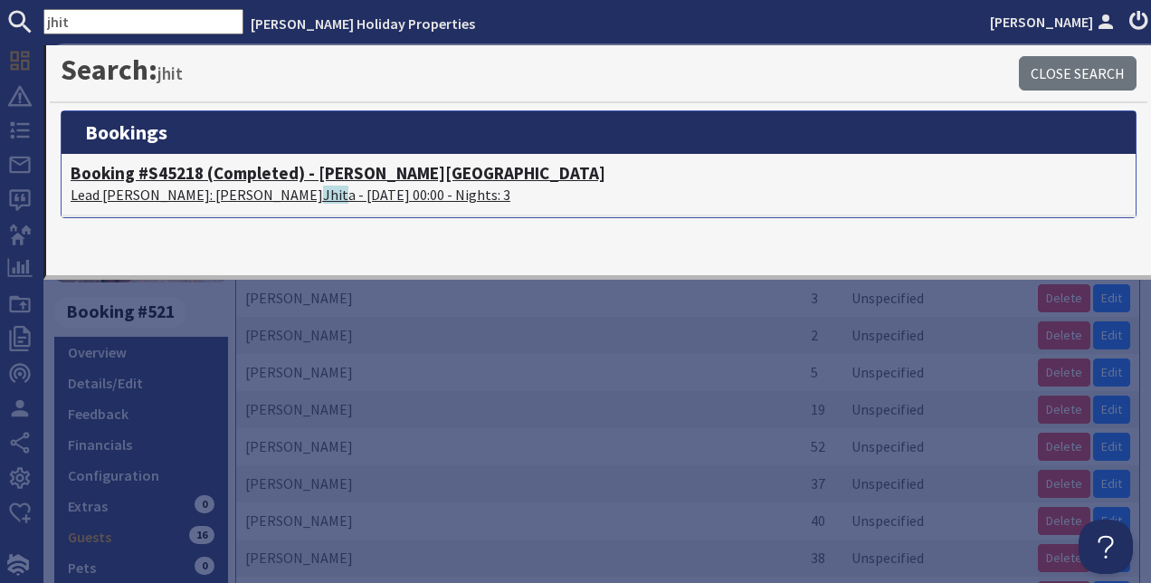
type input "jhit"
click at [215, 191] on p "Lead Booker: NINA Jhit a - 29/08/2025 00:00 - Nights: 3" at bounding box center [599, 195] width 1056 height 22
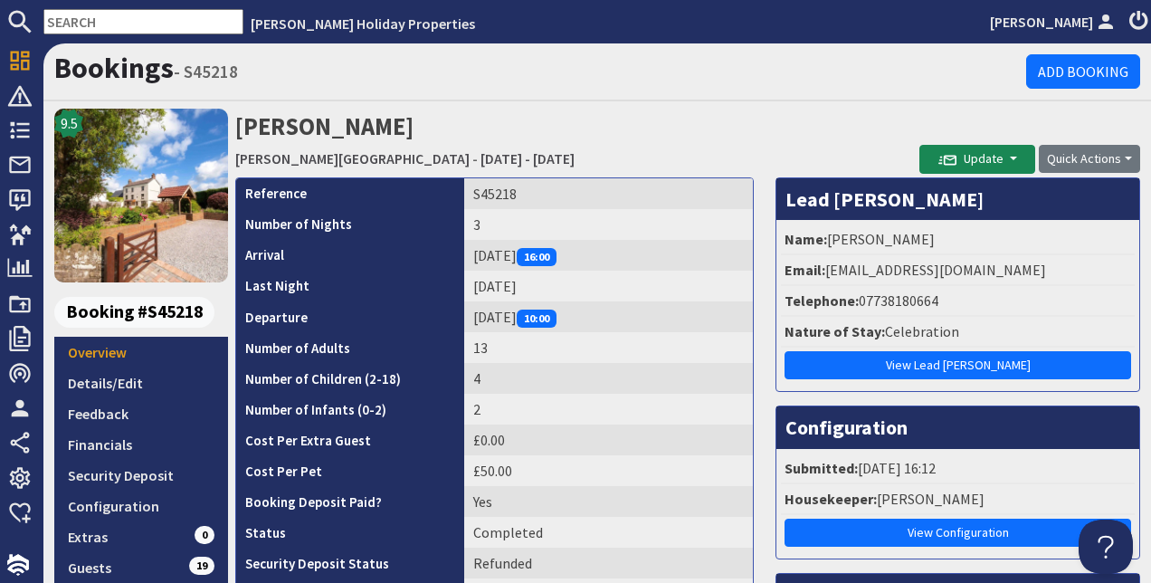
scroll to position [272, 0]
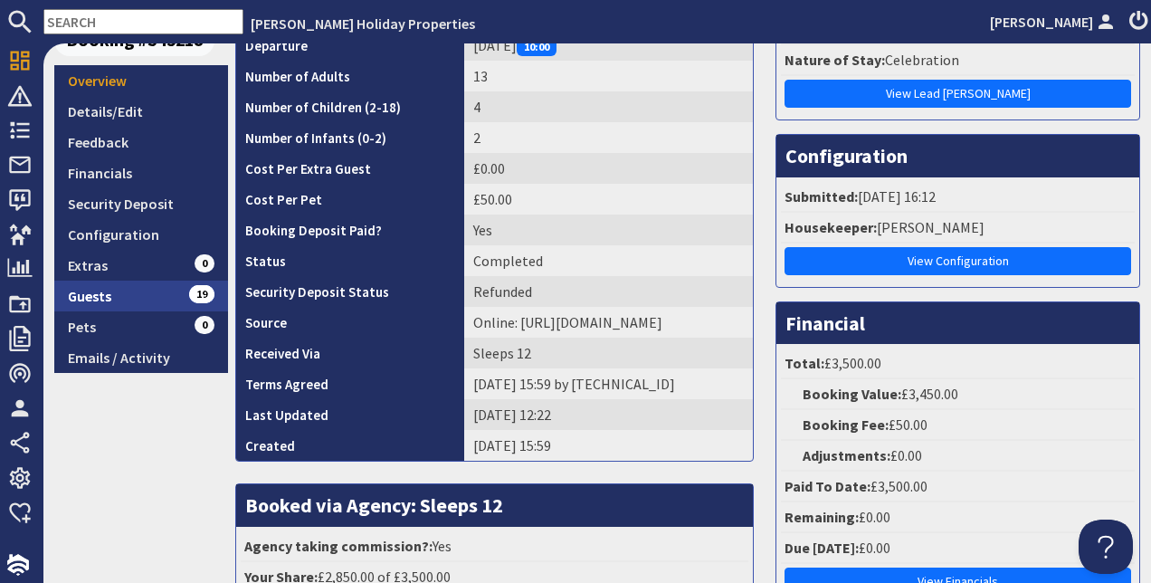
click at [98, 302] on link "Guests 19" at bounding box center [141, 296] width 174 height 31
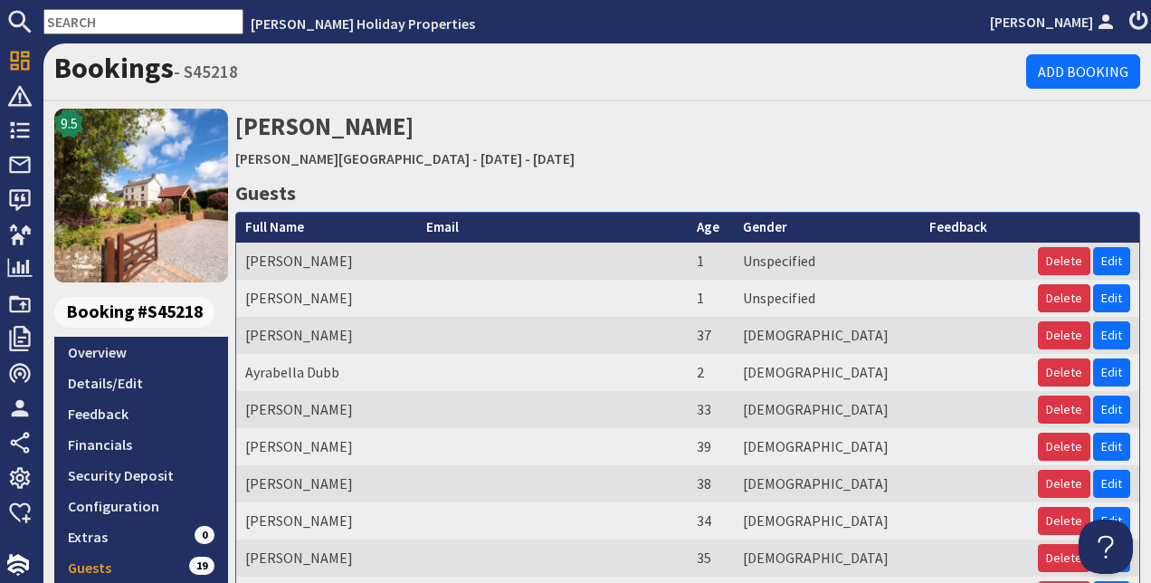
click at [82, 24] on input "text" at bounding box center [143, 21] width 200 height 25
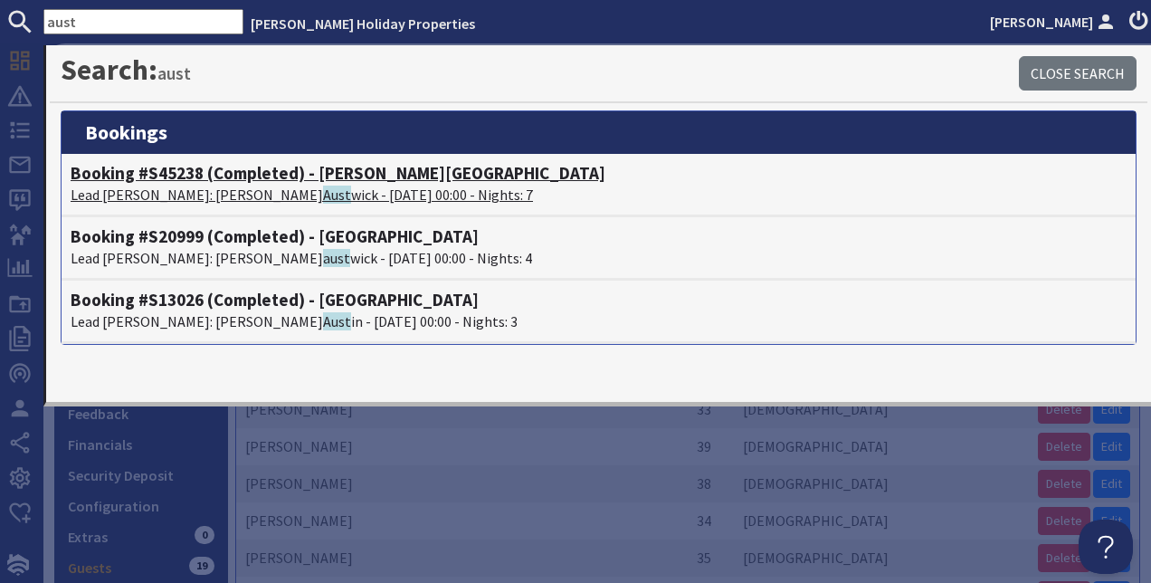
type input "aust"
click at [323, 194] on span "Aust" at bounding box center [337, 195] width 28 height 18
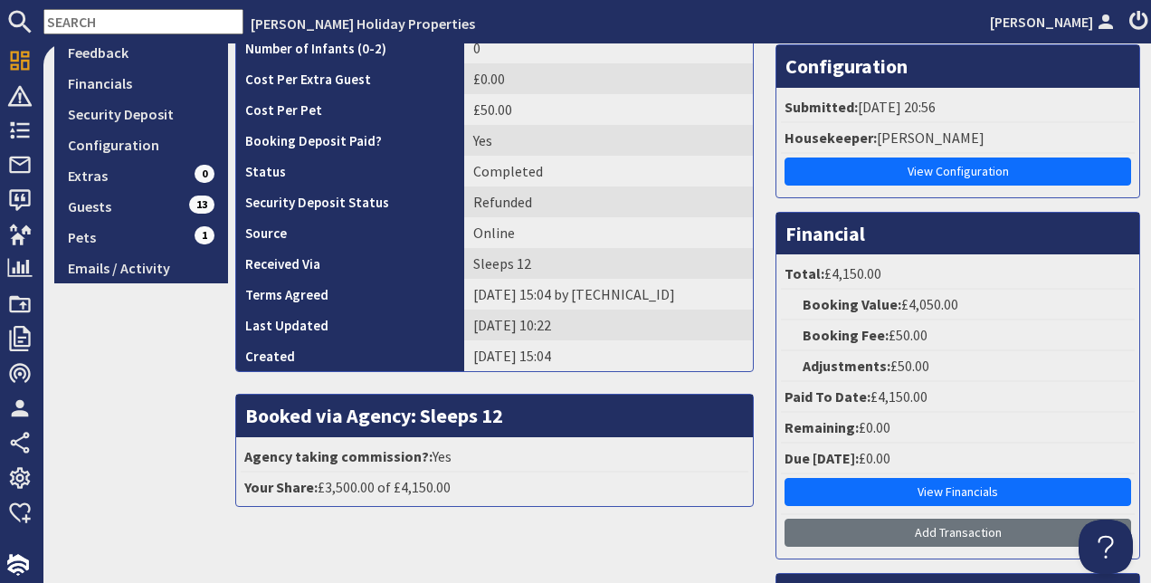
scroll to position [362, 0]
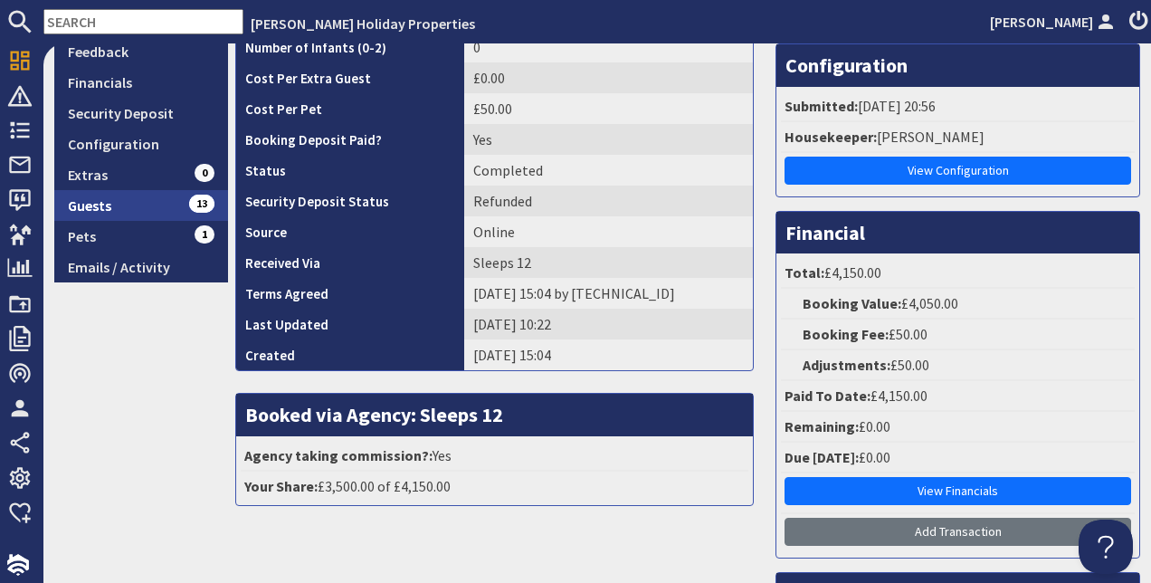
click at [107, 203] on link "Guests 13" at bounding box center [141, 205] width 174 height 31
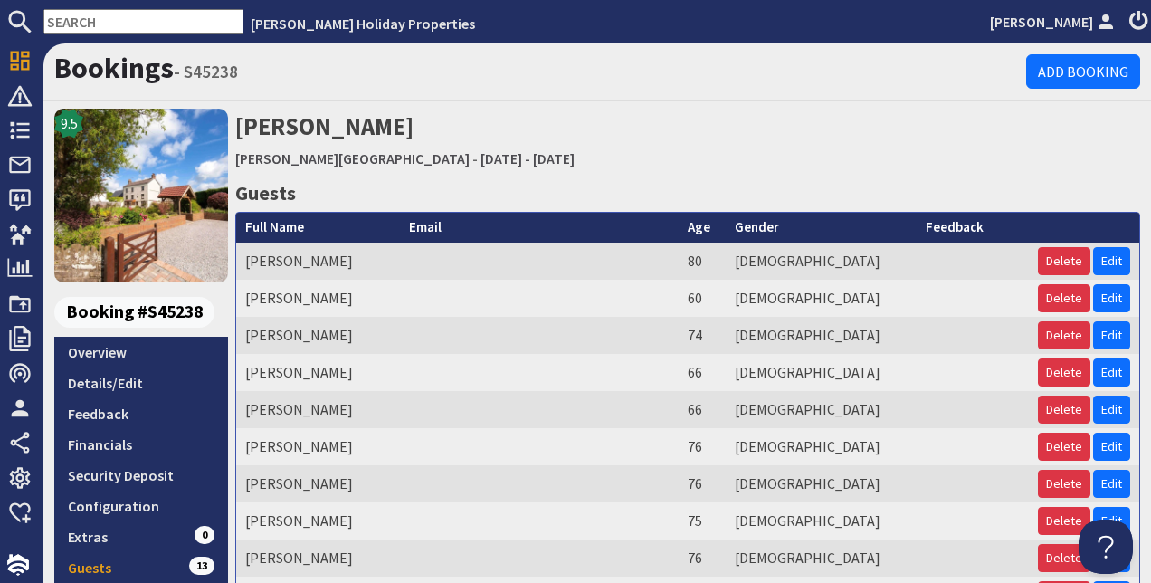
scroll to position [91, 0]
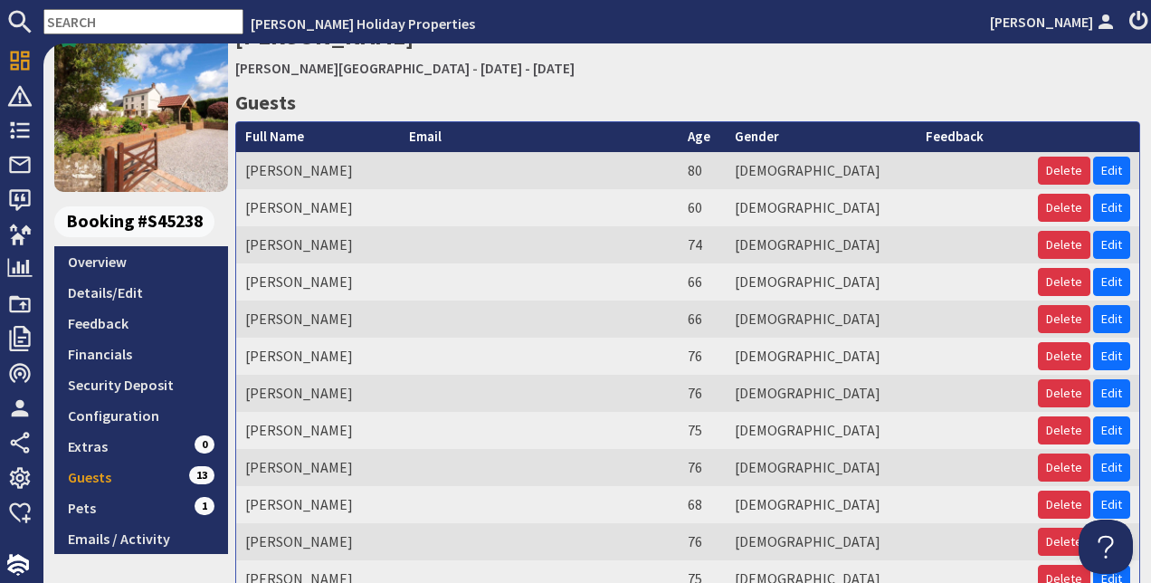
click at [157, 22] on input "text" at bounding box center [143, 21] width 200 height 25
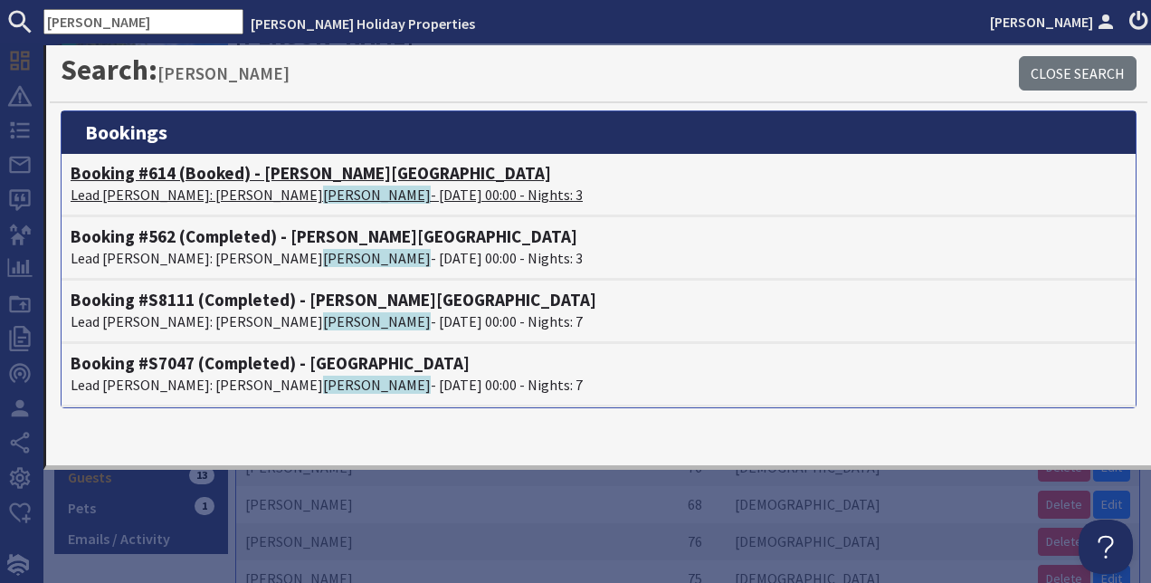
type input "jennings"
click at [297, 191] on p "Lead Booker: Julie Jennings - 11/09/2026 00:00 - Nights: 3" at bounding box center [599, 195] width 1056 height 22
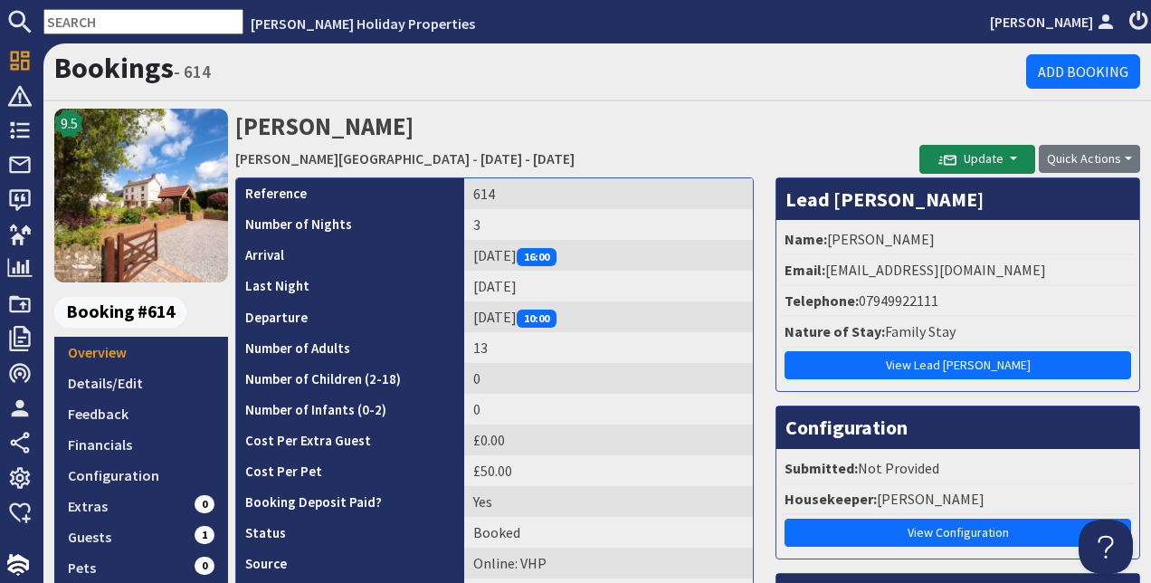
click at [123, 27] on input "text" at bounding box center [143, 21] width 200 height 25
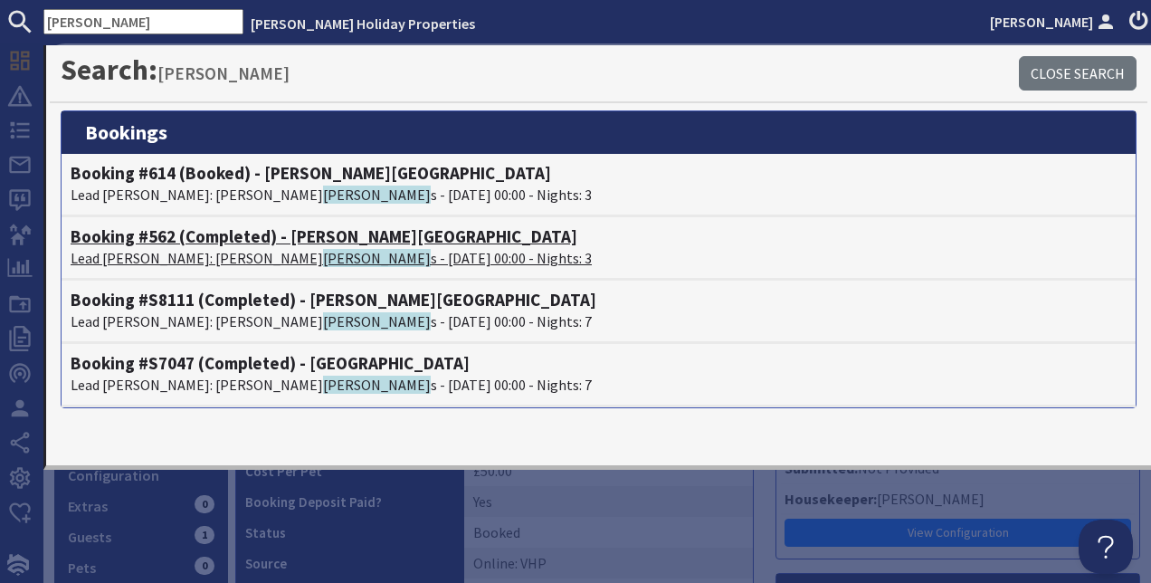
type input "jenning"
click at [254, 254] on p "Lead Booker: Julie Jenning s - 12/09/2025 00:00 - Nights: 3" at bounding box center [599, 258] width 1056 height 22
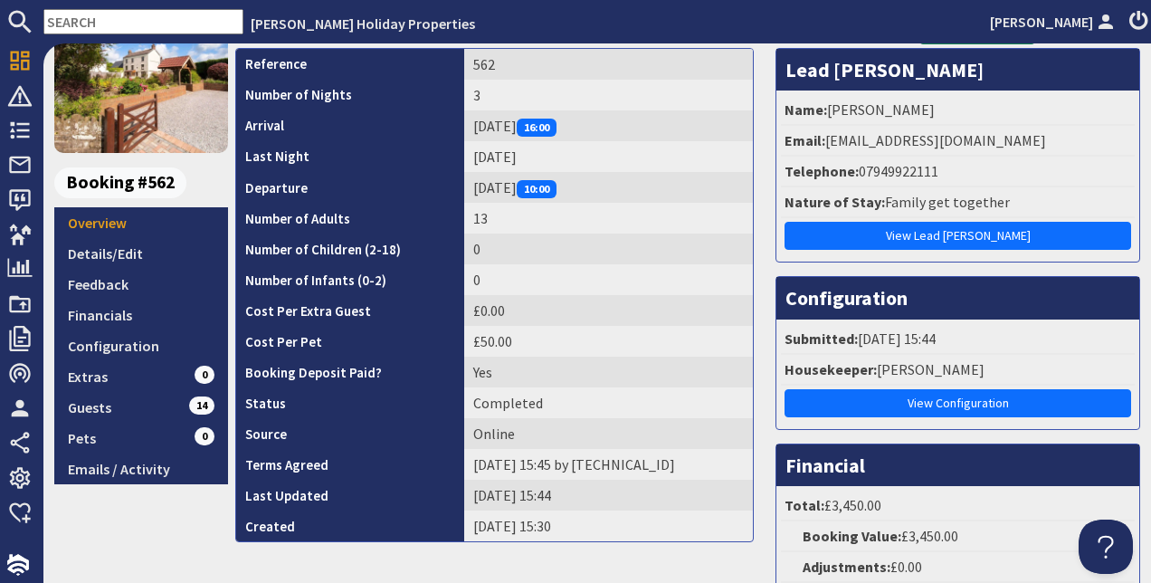
scroll to position [272, 0]
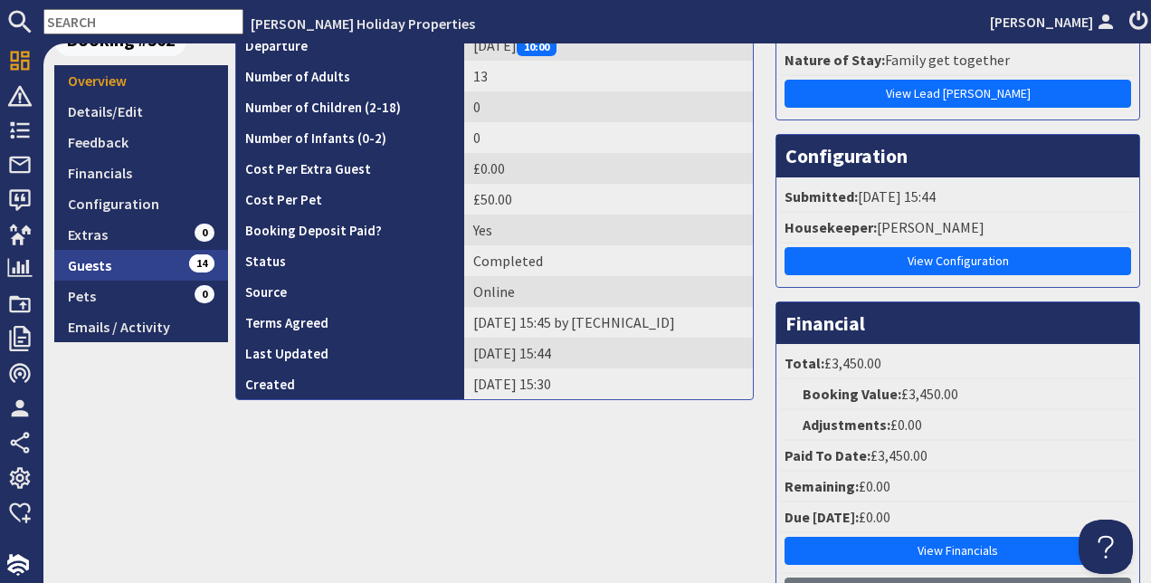
click at [100, 259] on link "Guests 14" at bounding box center [141, 265] width 174 height 31
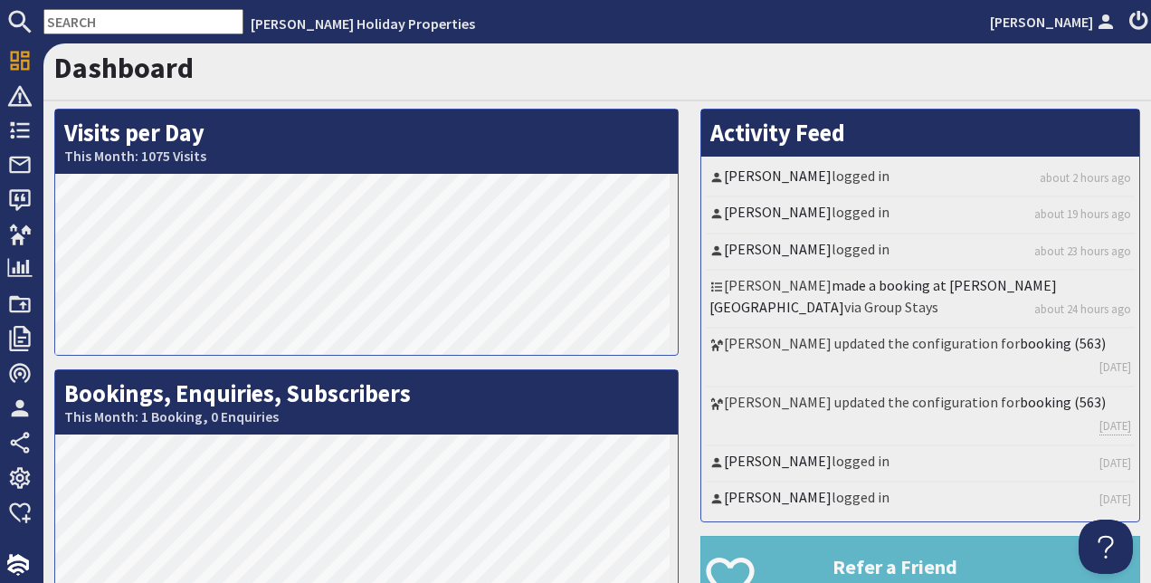
click at [163, 27] on input "text" at bounding box center [143, 21] width 200 height 25
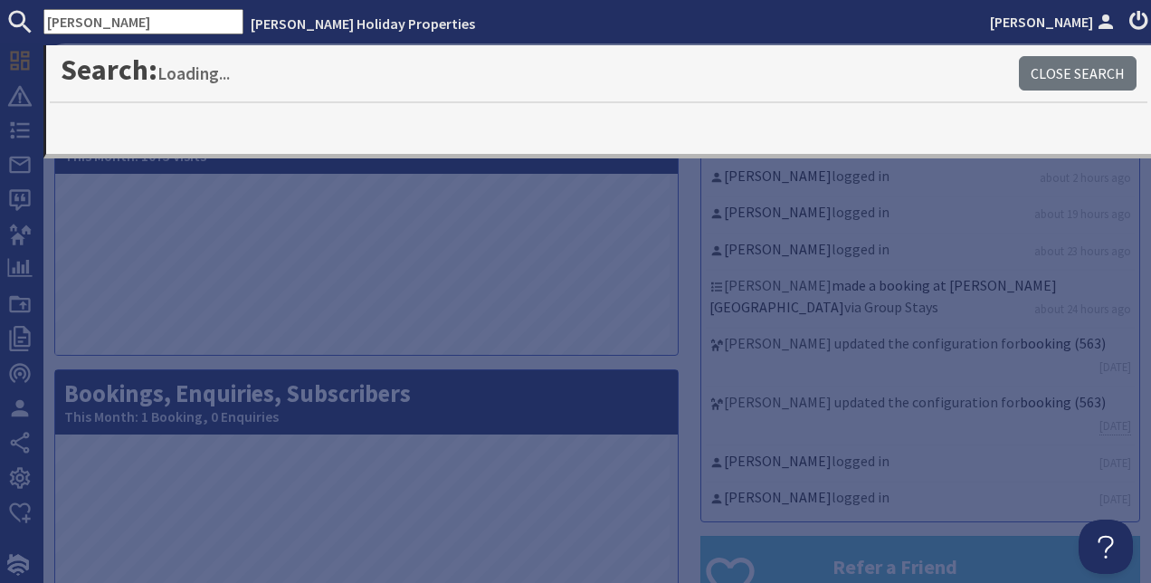
type input "[PERSON_NAME]"
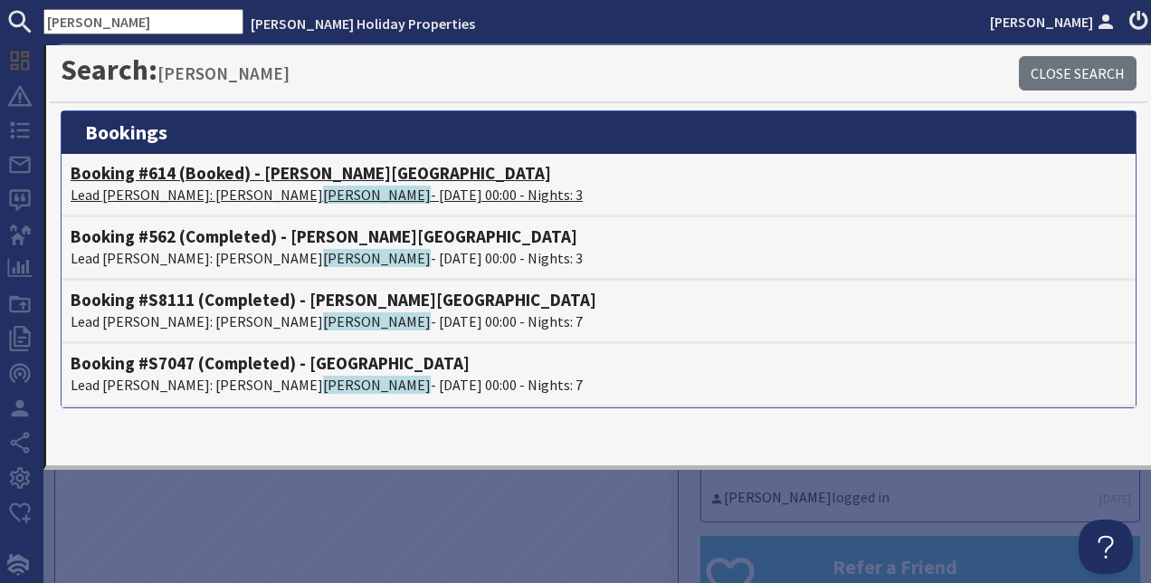
click at [183, 184] on p "Lead [PERSON_NAME]: [PERSON_NAME] - [DATE] 00:00 - Nights: 3" at bounding box center [599, 195] width 1056 height 22
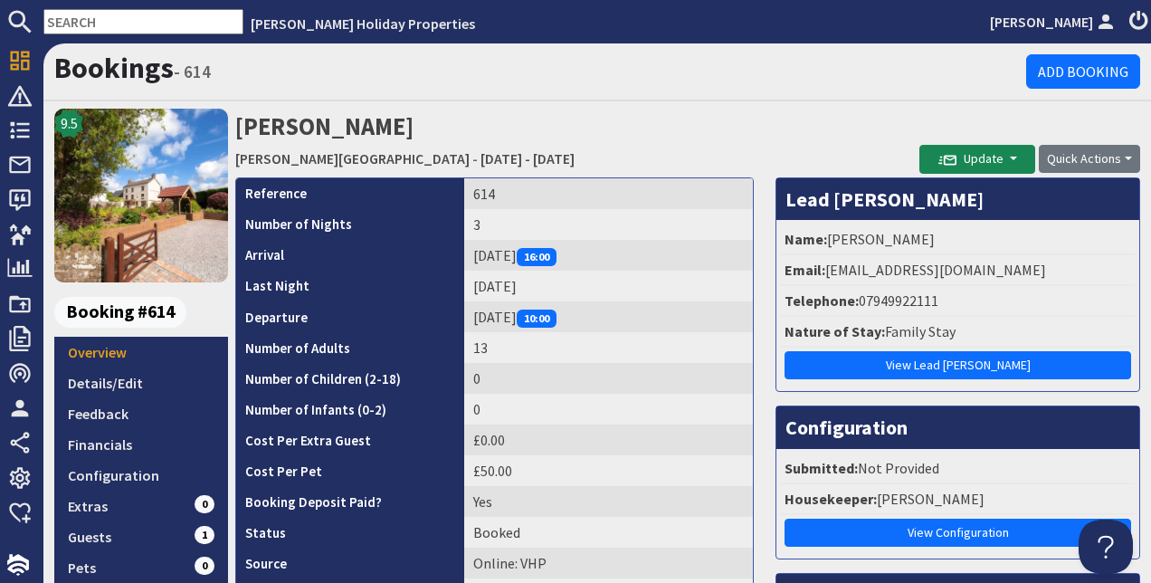
click at [181, 24] on input "text" at bounding box center [143, 21] width 200 height 25
click at [152, 19] on input "text" at bounding box center [143, 21] width 200 height 25
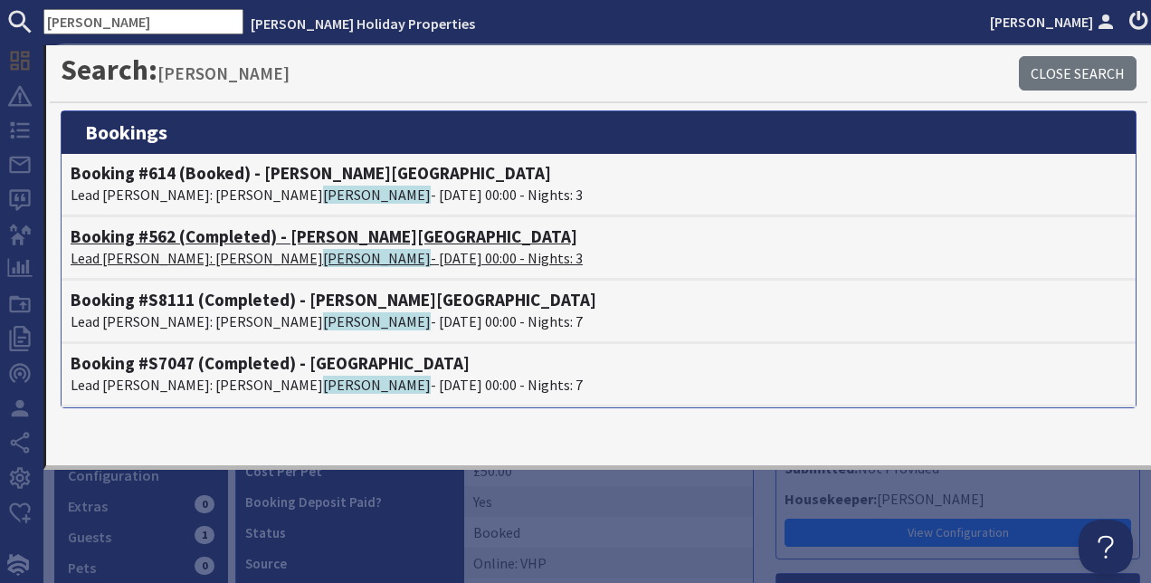
type input "[PERSON_NAME]"
click at [323, 253] on span "[PERSON_NAME]" at bounding box center [377, 258] width 108 height 18
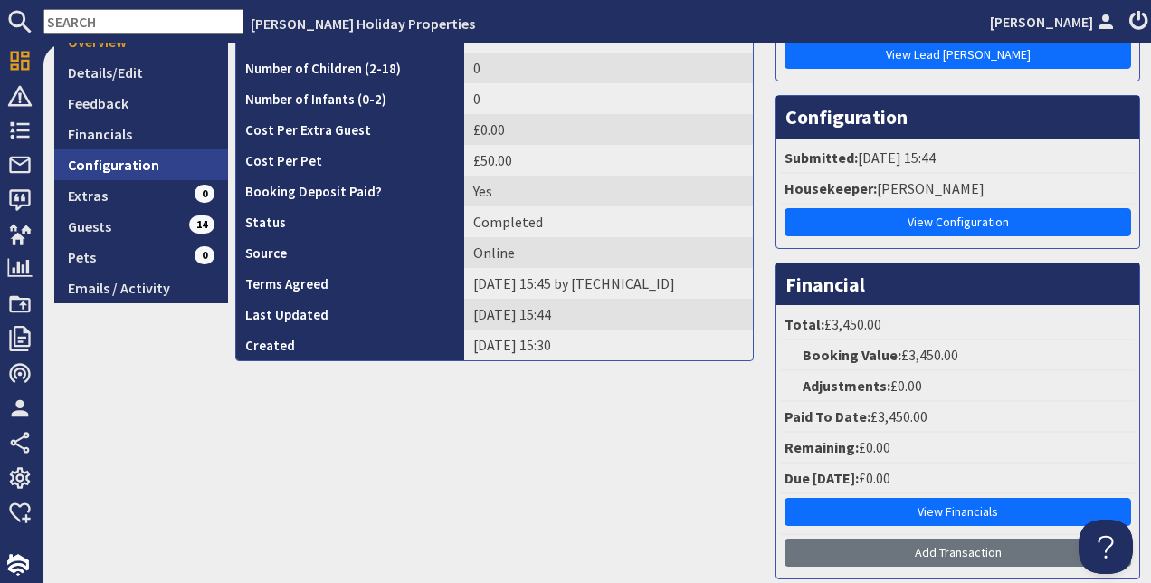
scroll to position [272, 0]
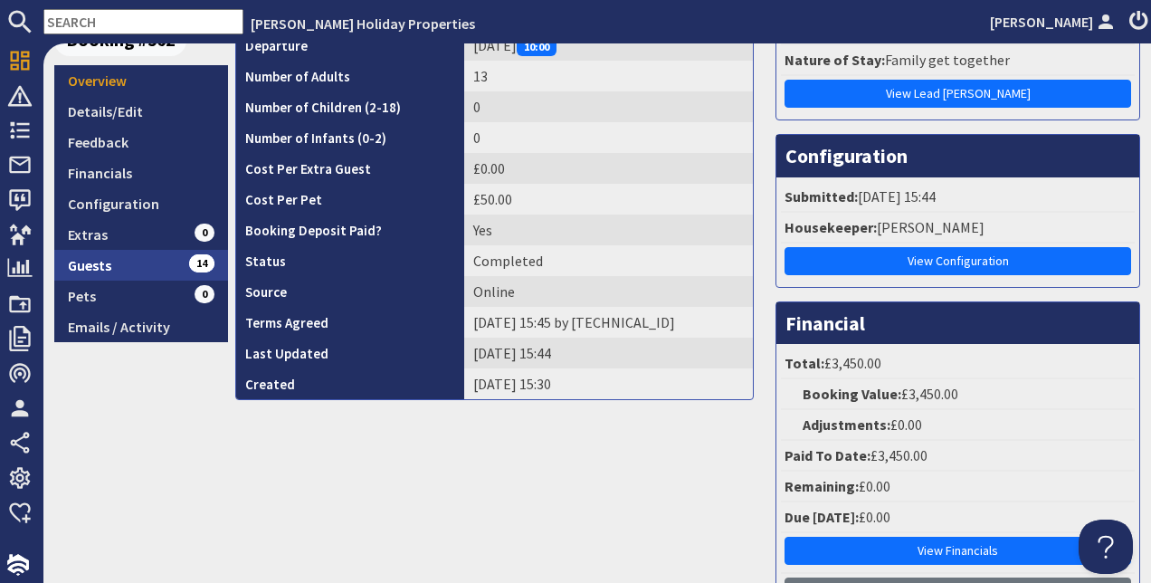
click at [107, 268] on link "Guests 14" at bounding box center [141, 265] width 174 height 31
